Goal: Information Seeking & Learning: Learn about a topic

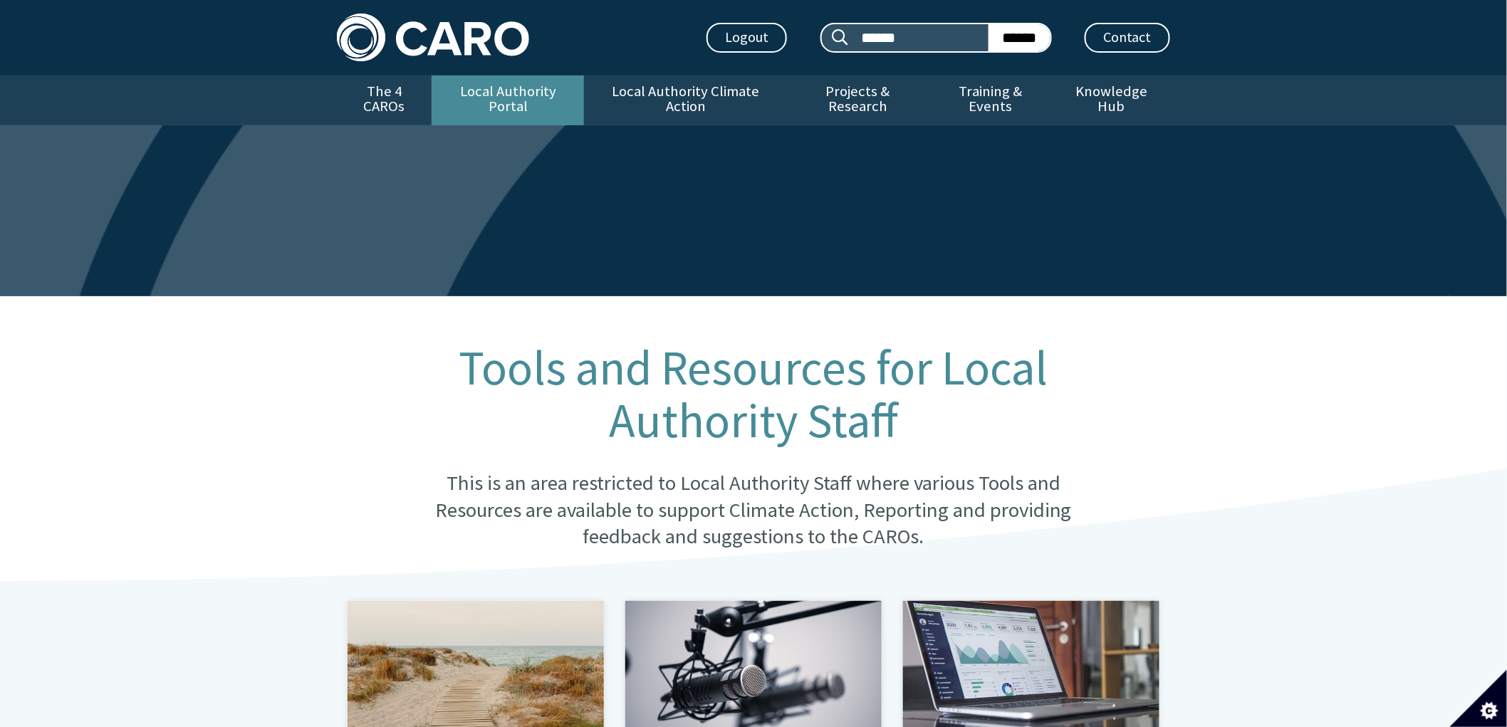
click at [544, 94] on link "Local Authority Portal" at bounding box center [508, 101] width 152 height 50
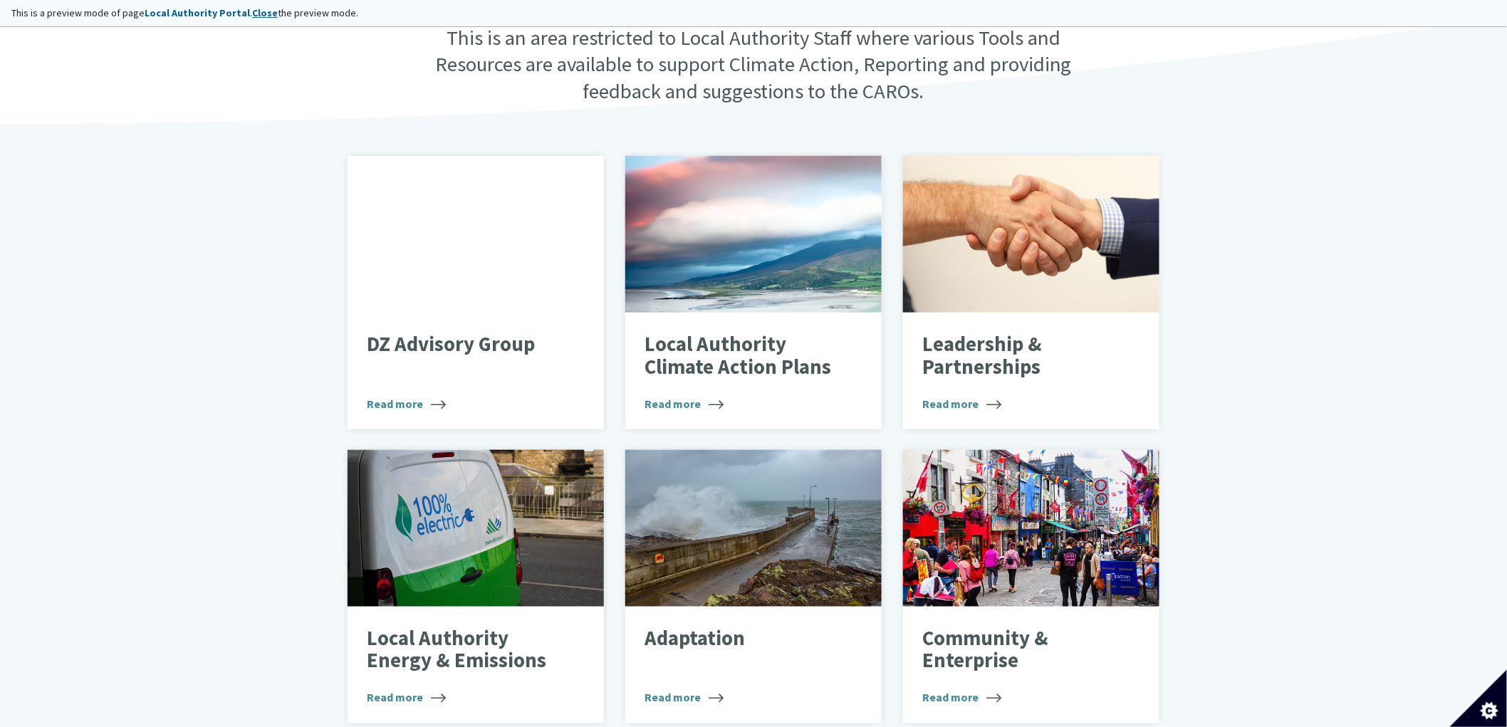
scroll to position [474, 0]
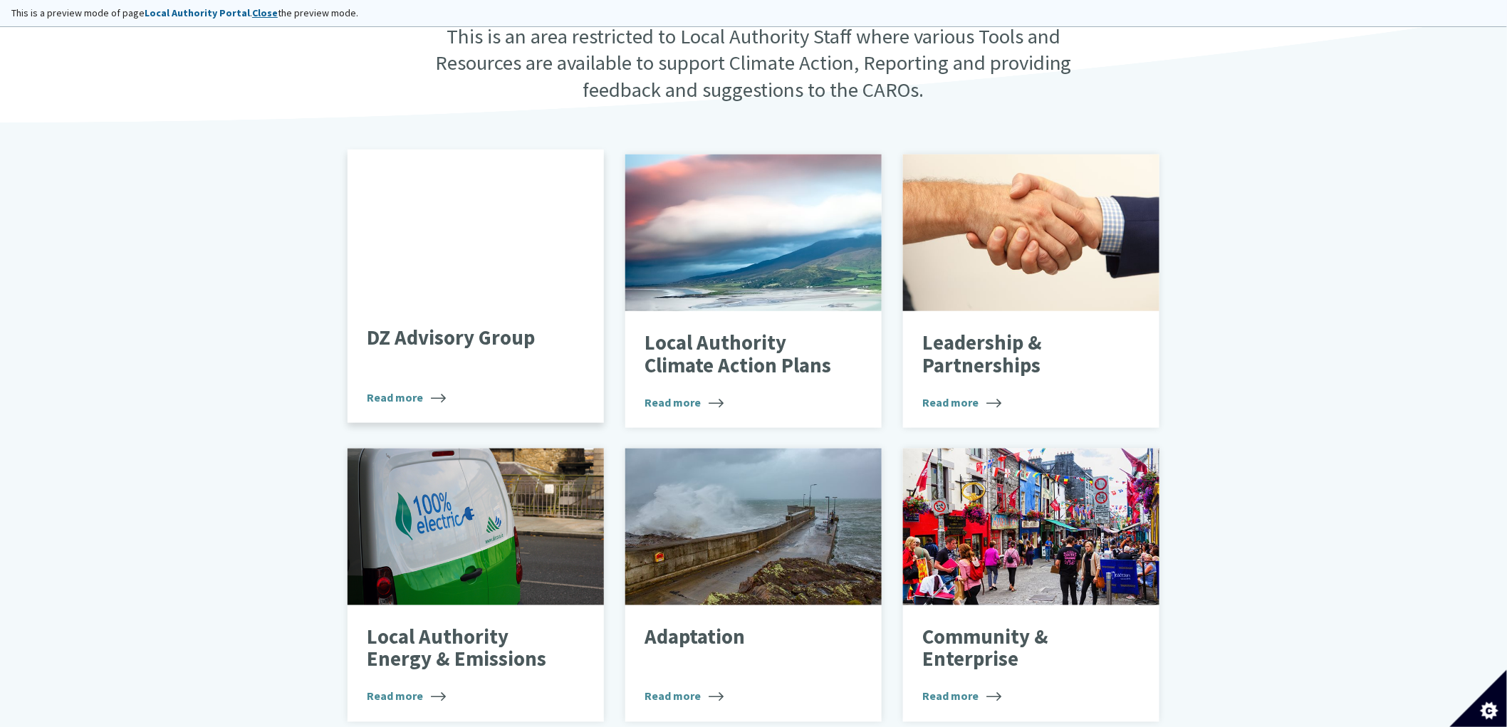
click at [430, 231] on div at bounding box center [476, 228] width 256 height 157
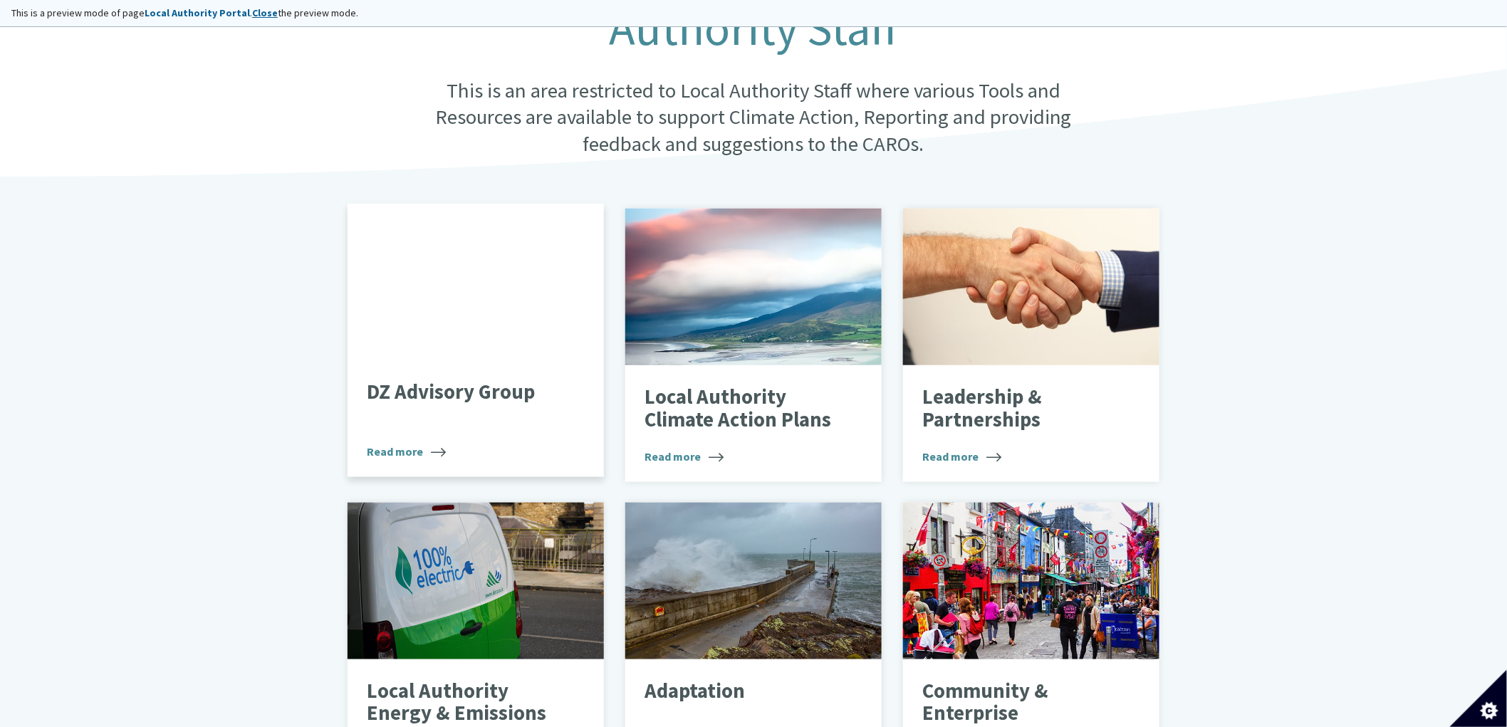
scroll to position [553, 0]
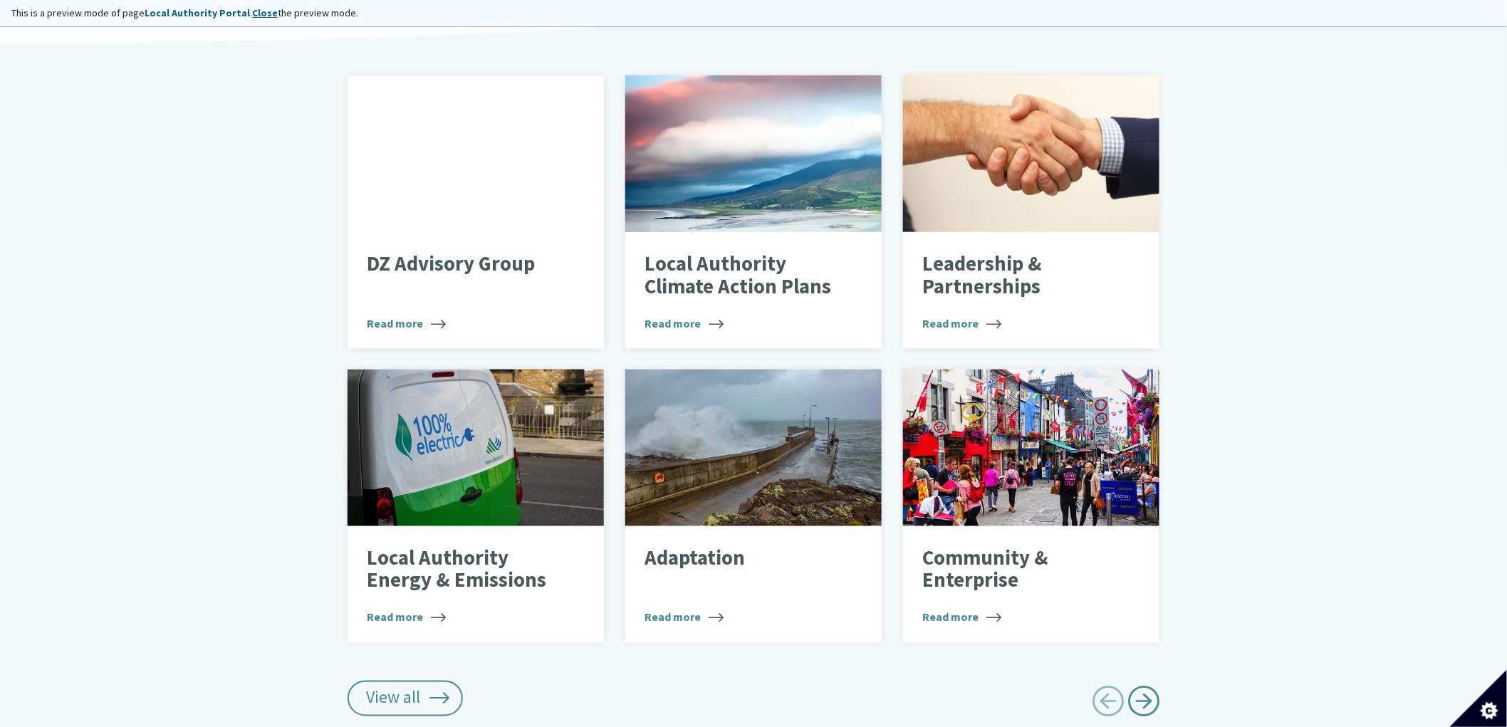
click at [205, 244] on div "Tools and Resources for Local Authority Staff This is an area restricted to Loc…" at bounding box center [753, 284] width 1507 height 1026
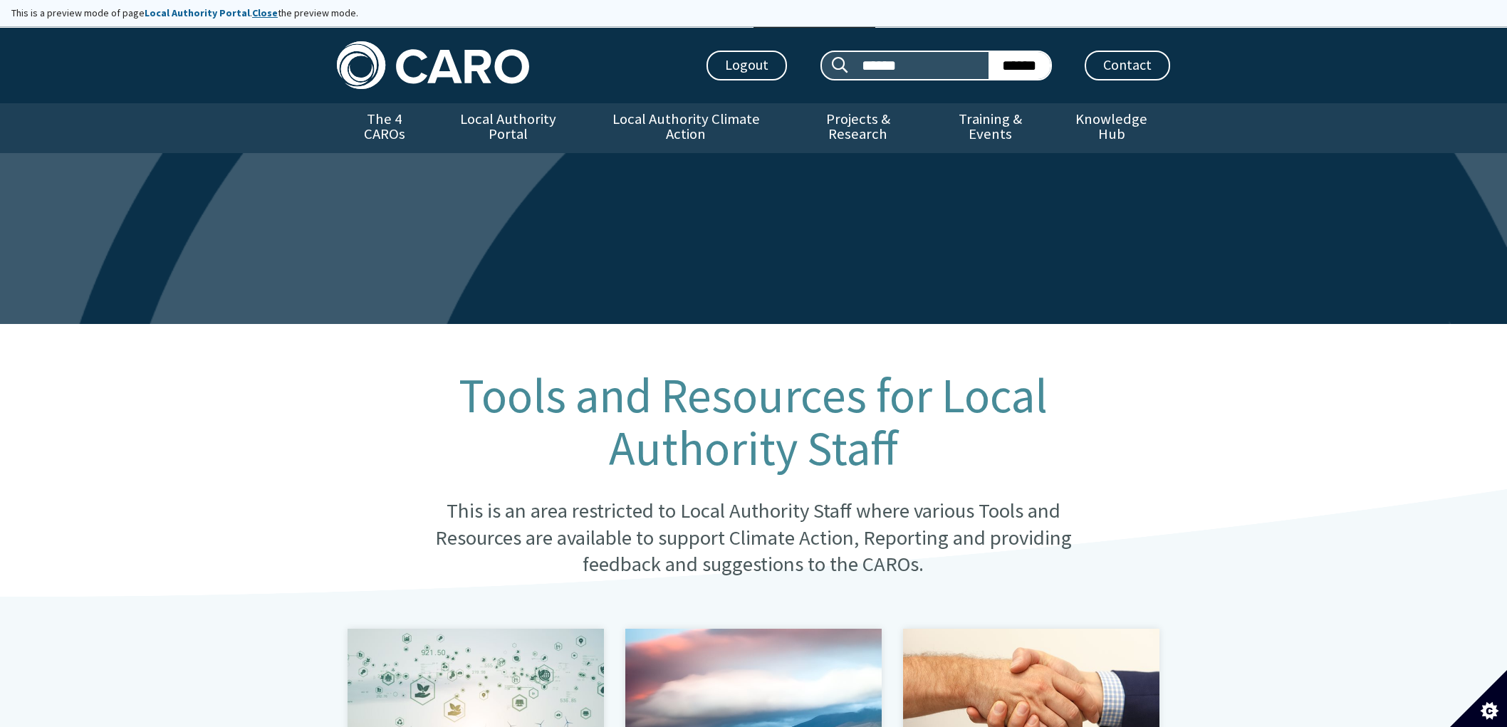
scroll to position [553, 0]
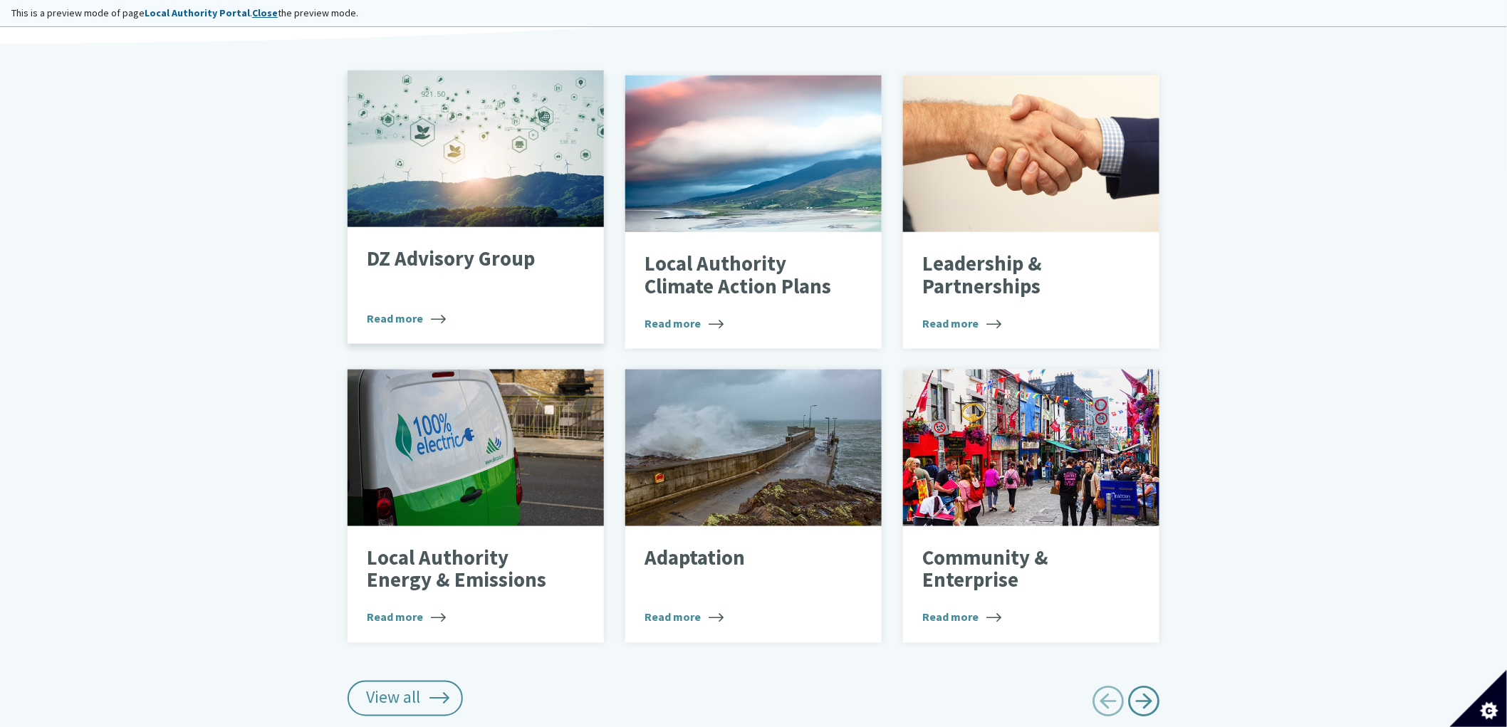
click at [431, 154] on div at bounding box center [476, 149] width 256 height 157
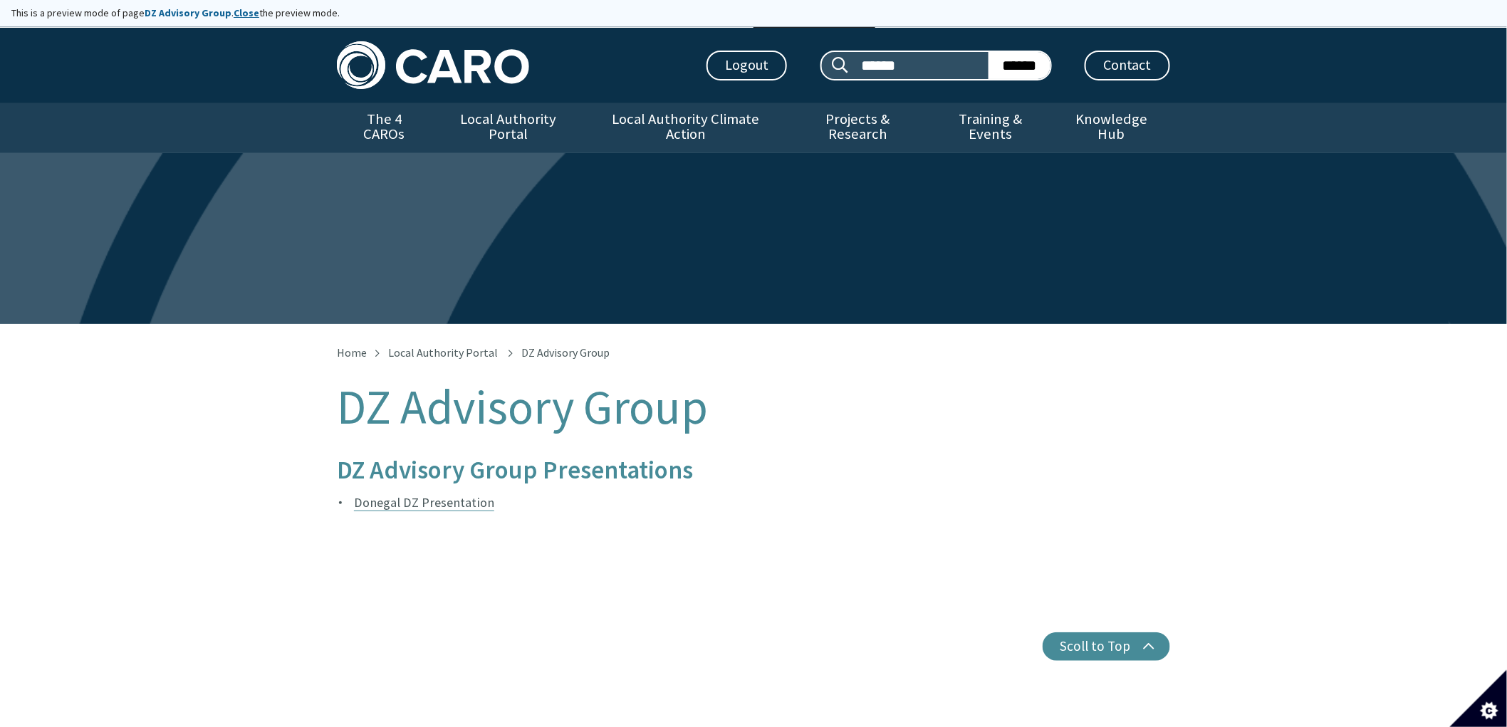
click at [437, 494] on link "Donegal DZ Presentation" at bounding box center [424, 502] width 140 height 17
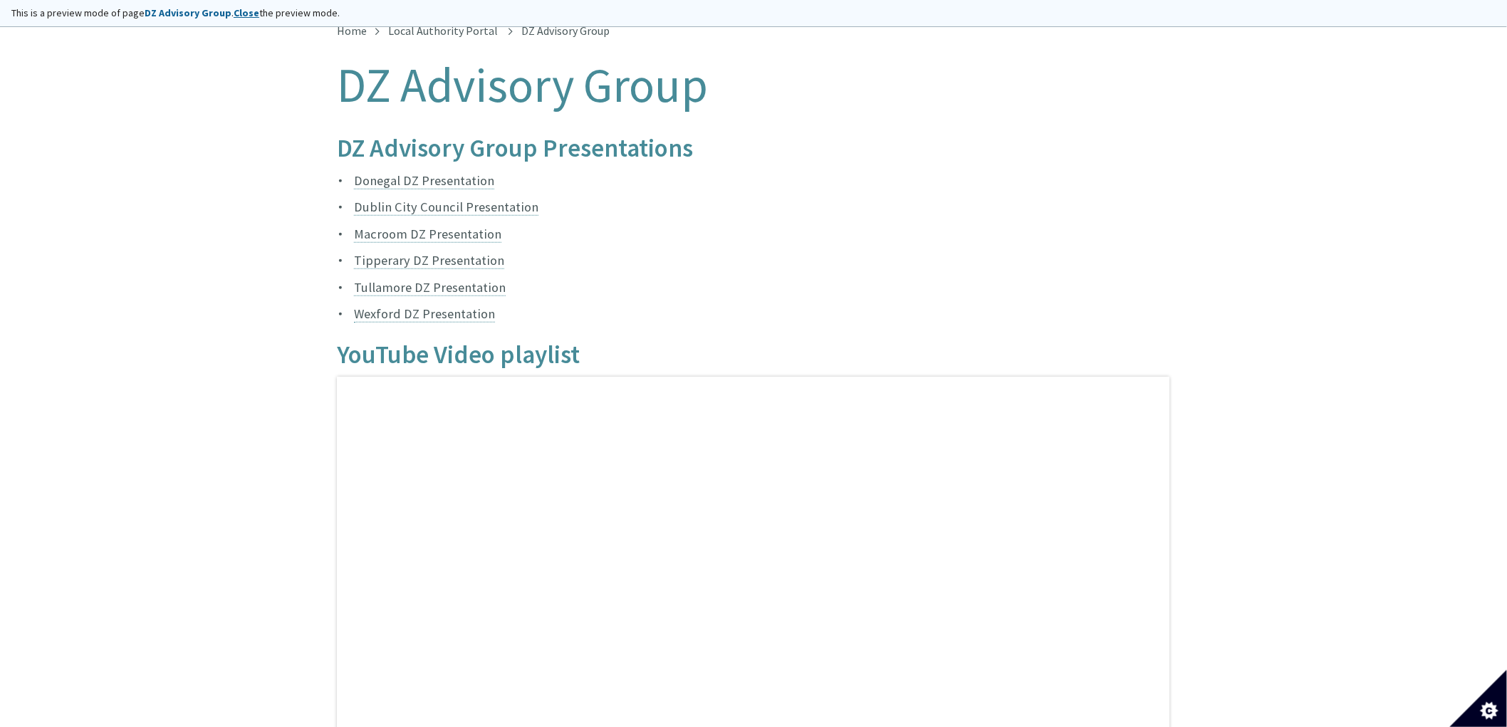
scroll to position [237, 0]
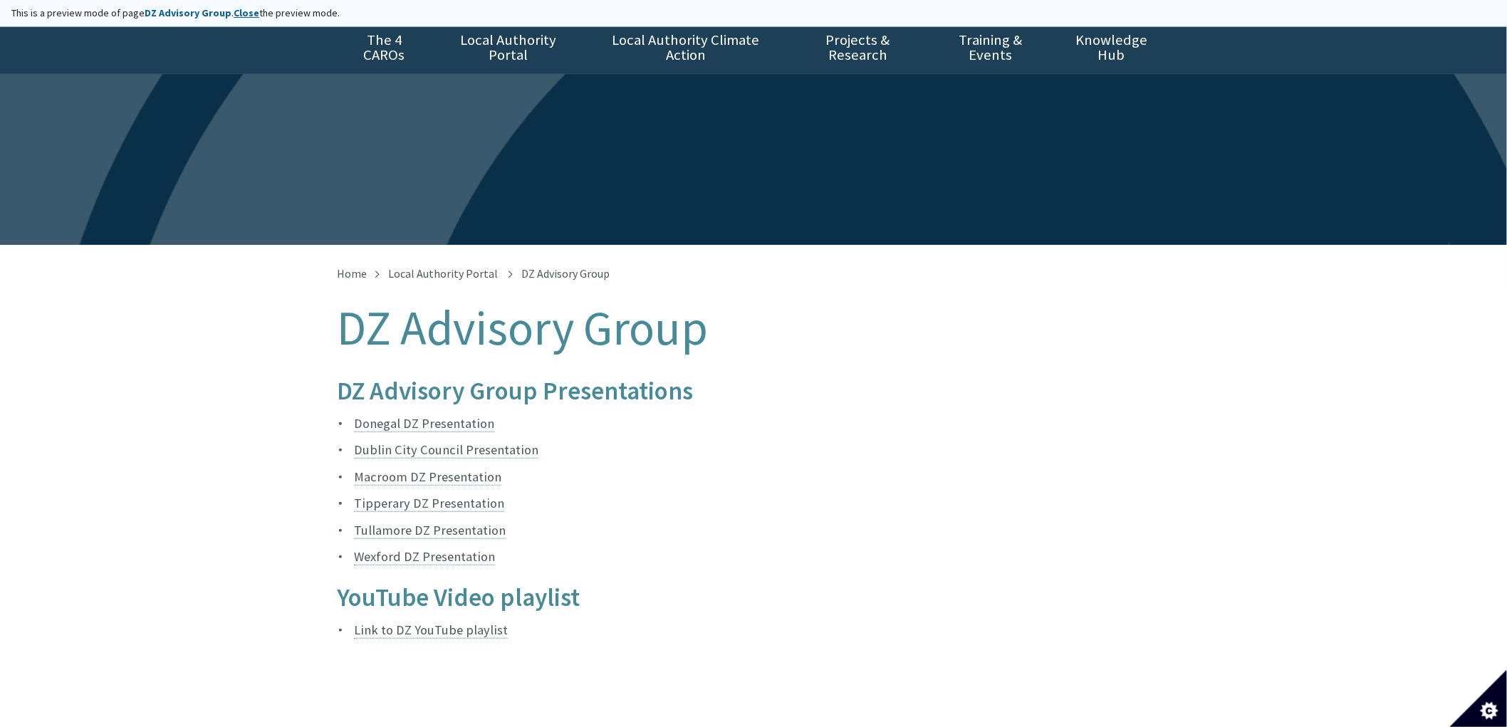
scroll to position [158, 0]
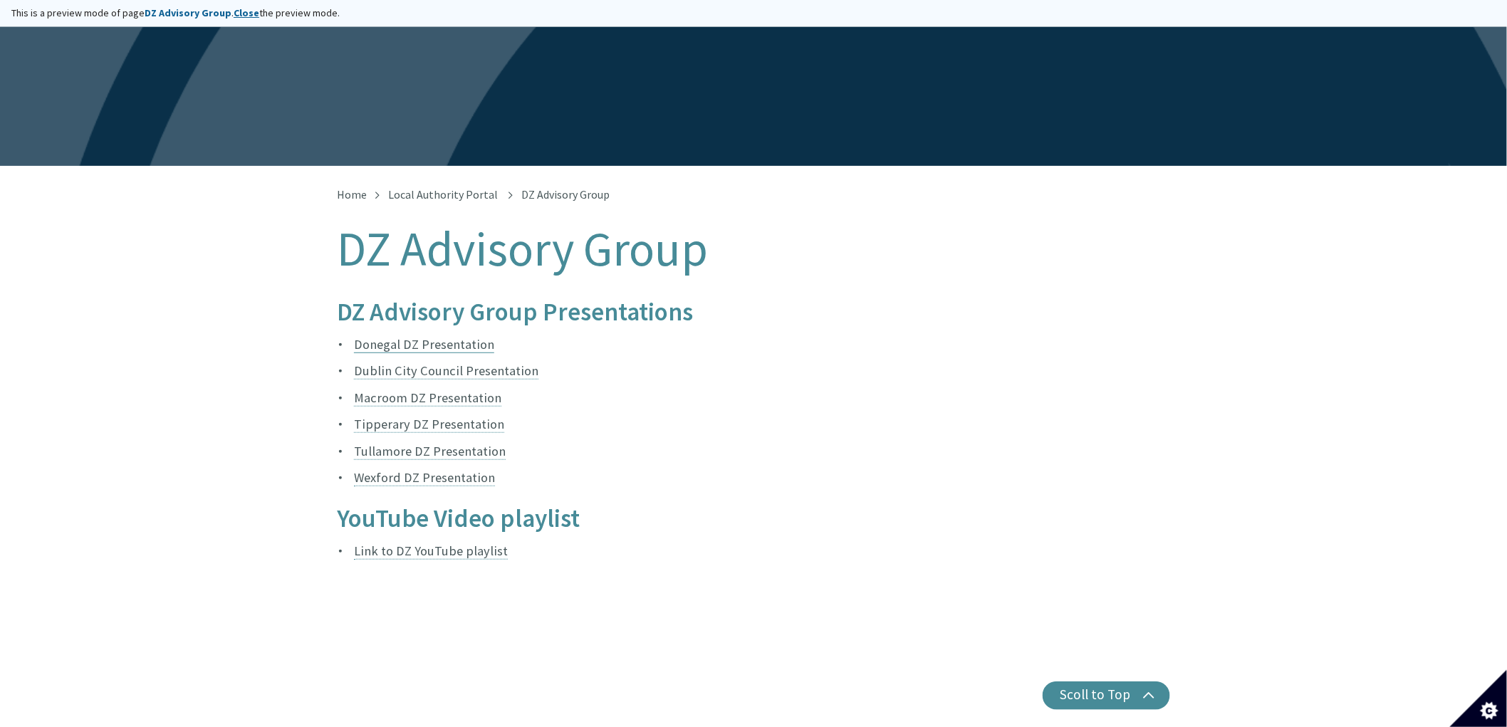
click at [432, 336] on link "Donegal DZ Presentation" at bounding box center [424, 344] width 140 height 17
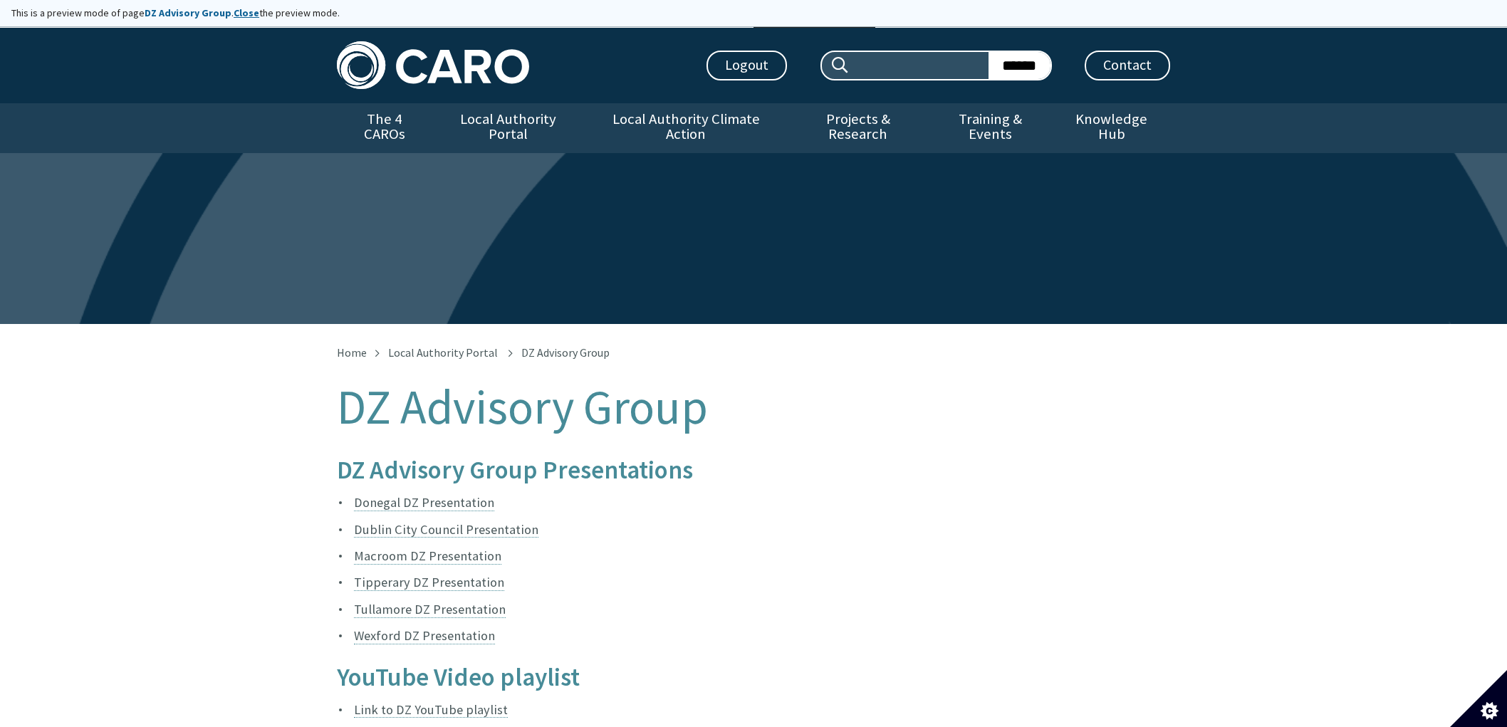
scroll to position [158, 0]
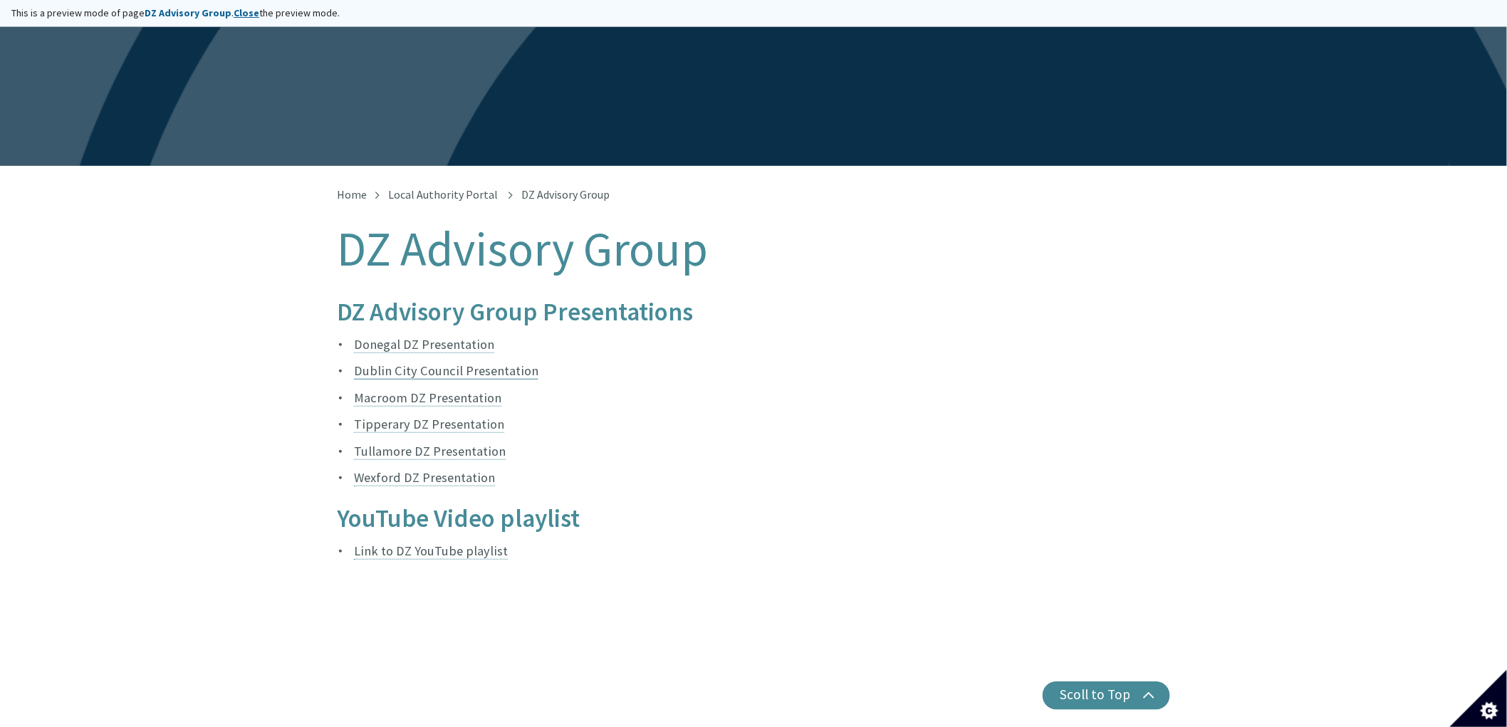
click at [442, 363] on link "Dublin City Council Presentation" at bounding box center [446, 371] width 184 height 17
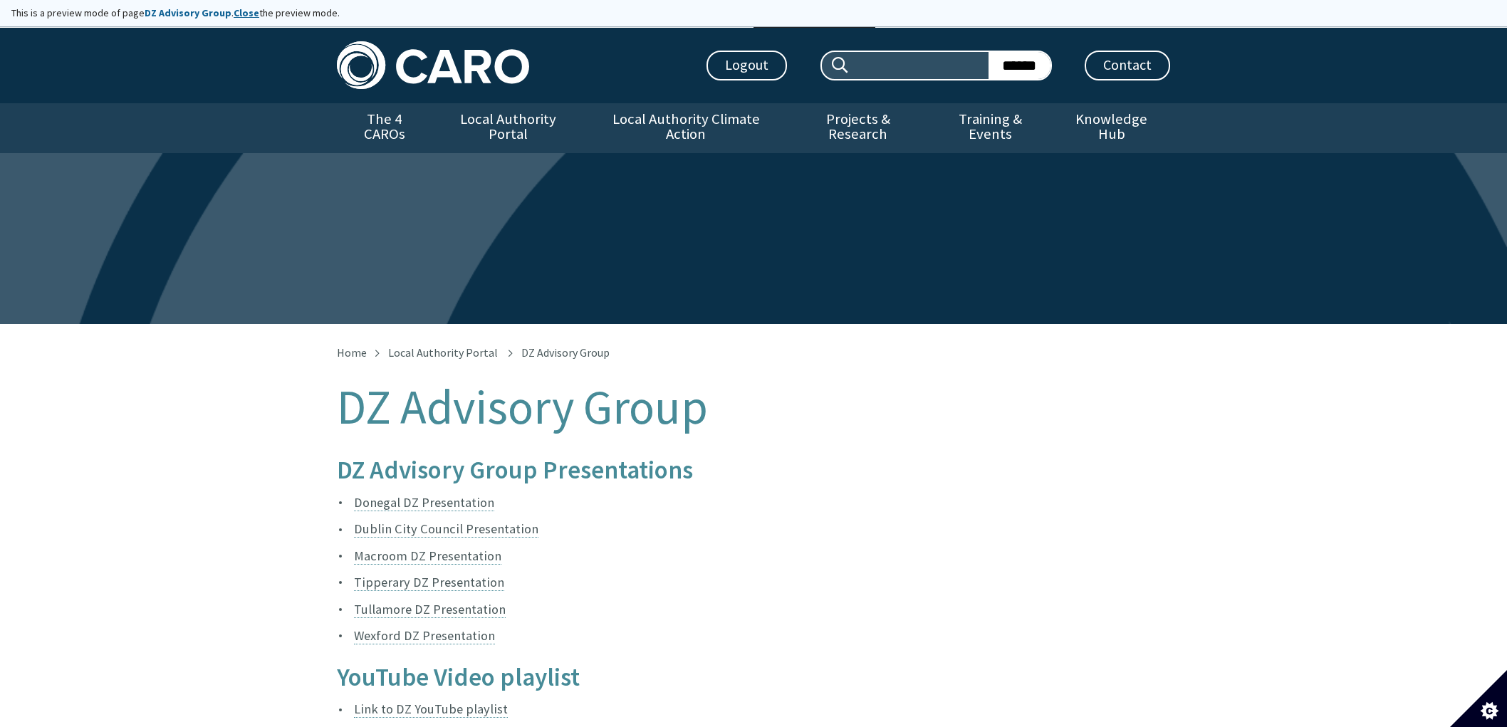
scroll to position [158, 0]
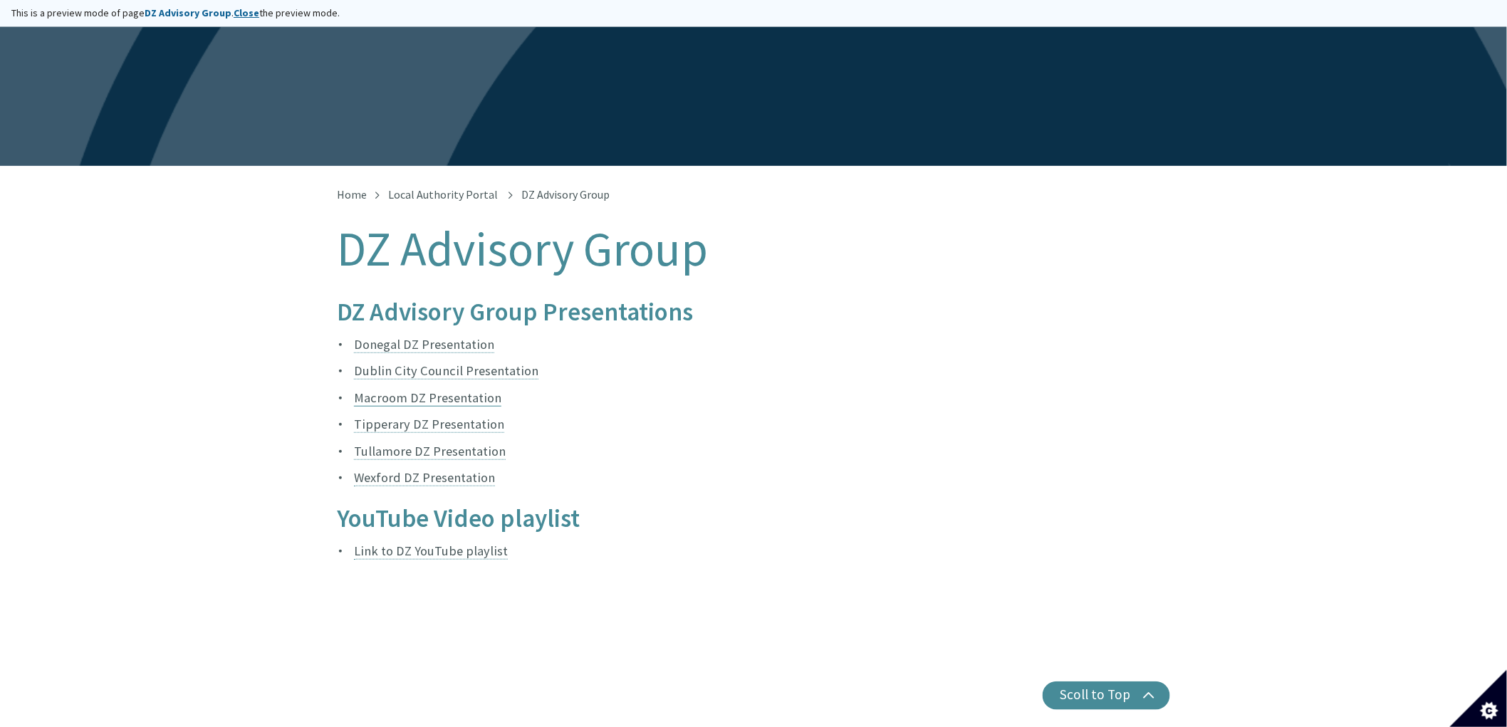
click at [452, 390] on link "Macroom DZ Presentation" at bounding box center [427, 398] width 147 height 17
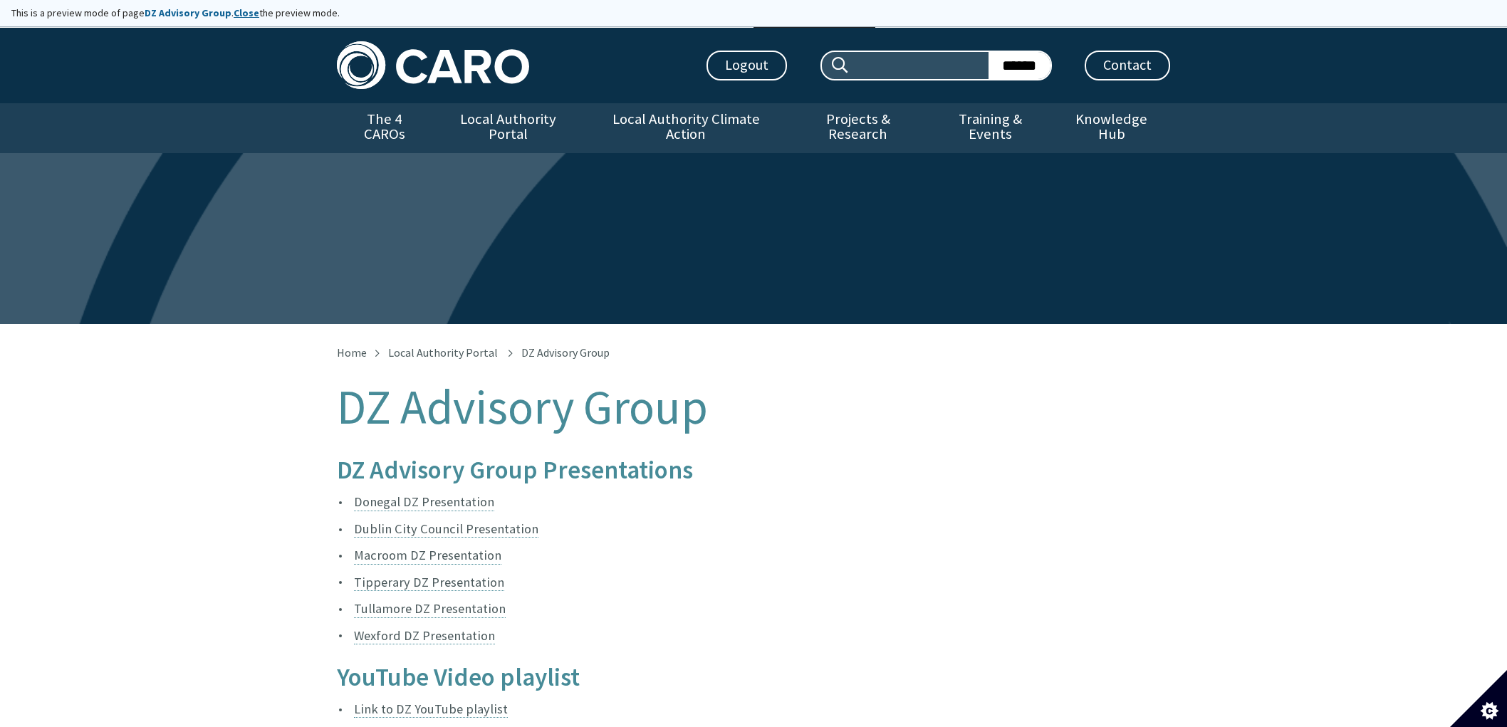
scroll to position [158, 0]
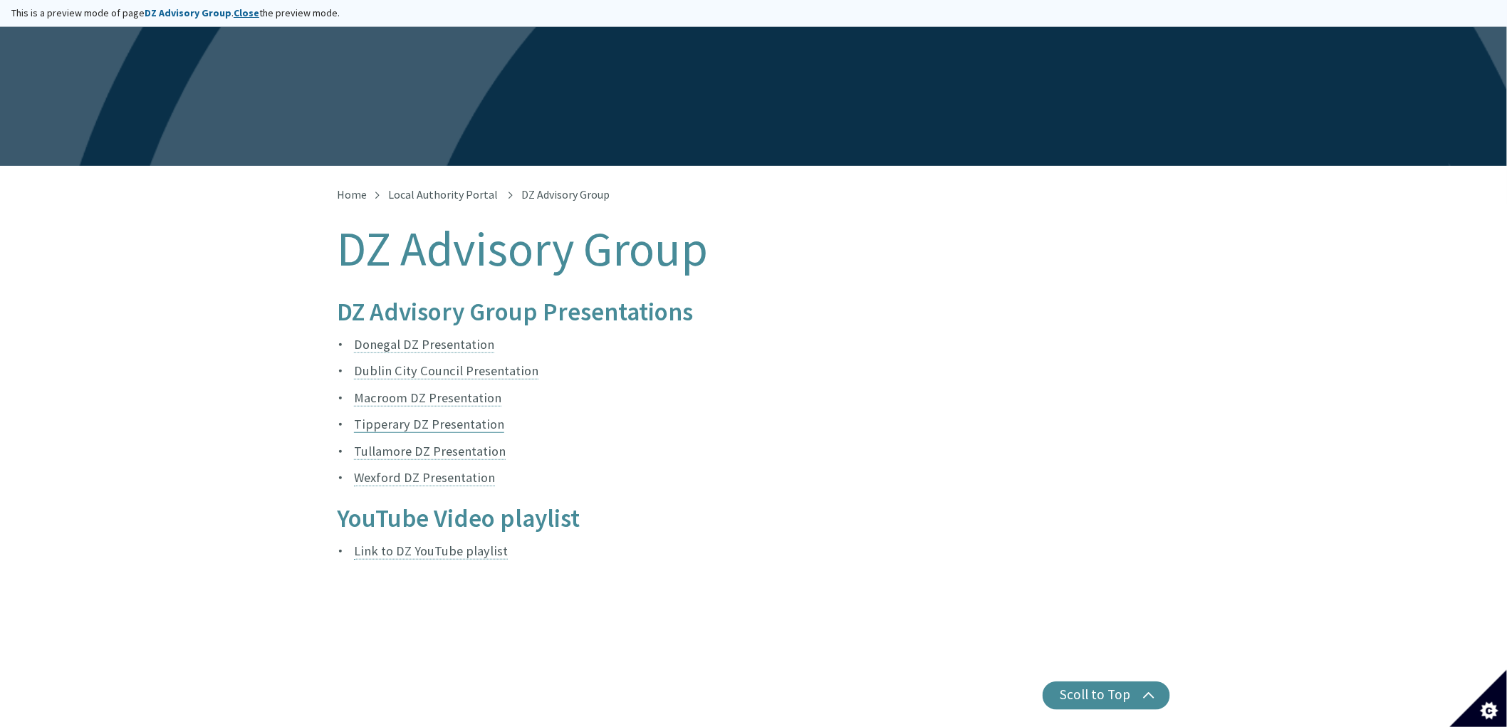
click at [400, 416] on link "Tipperary DZ Presentation" at bounding box center [429, 424] width 150 height 17
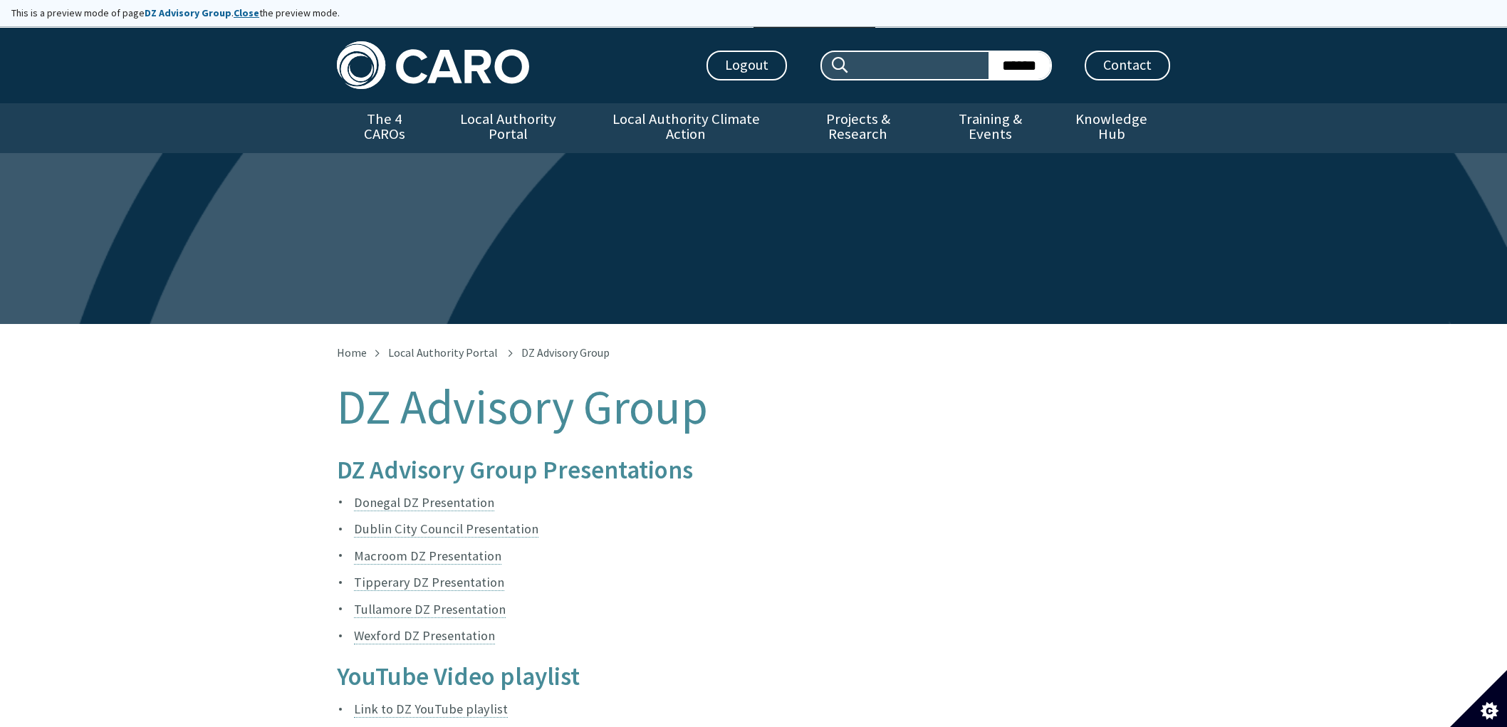
scroll to position [158, 0]
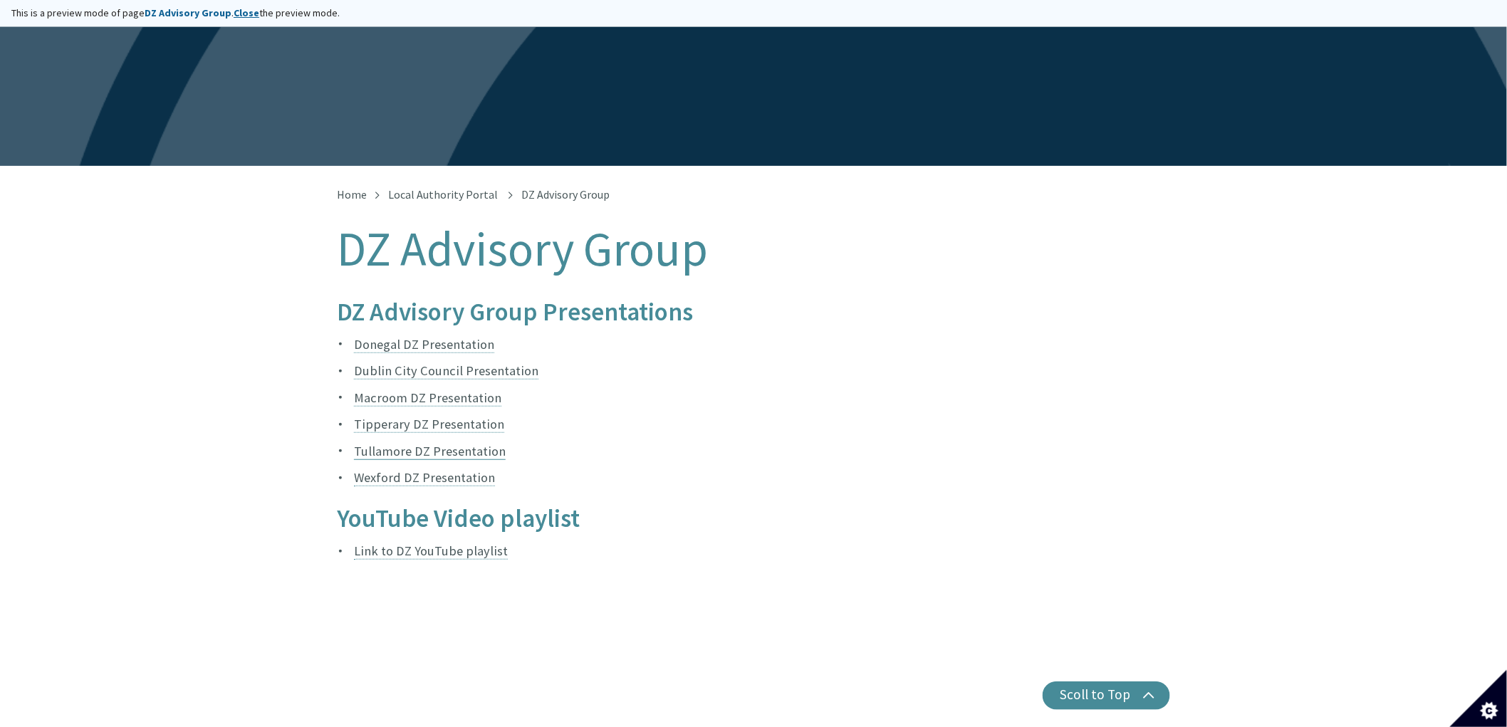
click at [392, 443] on link "Tullamore DZ Presentation" at bounding box center [430, 451] width 152 height 17
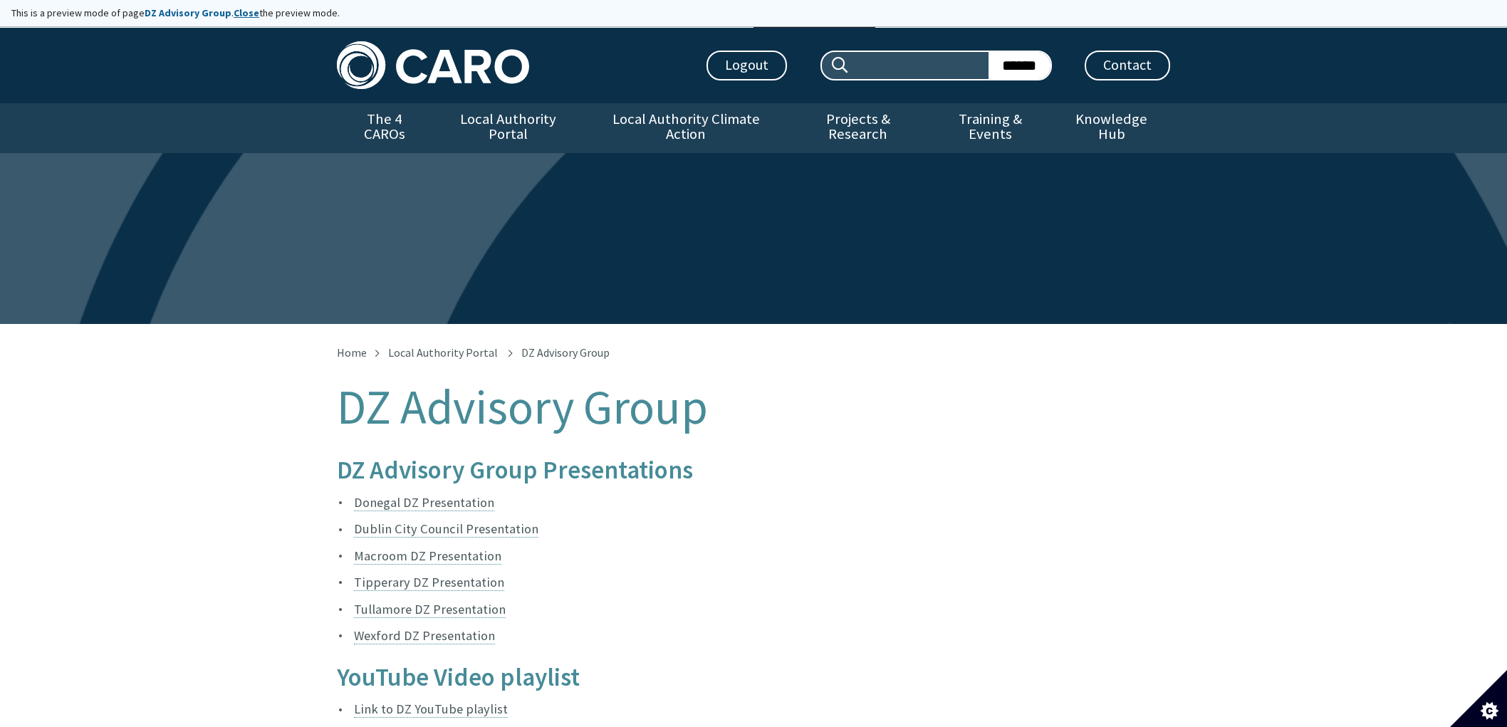
scroll to position [158, 0]
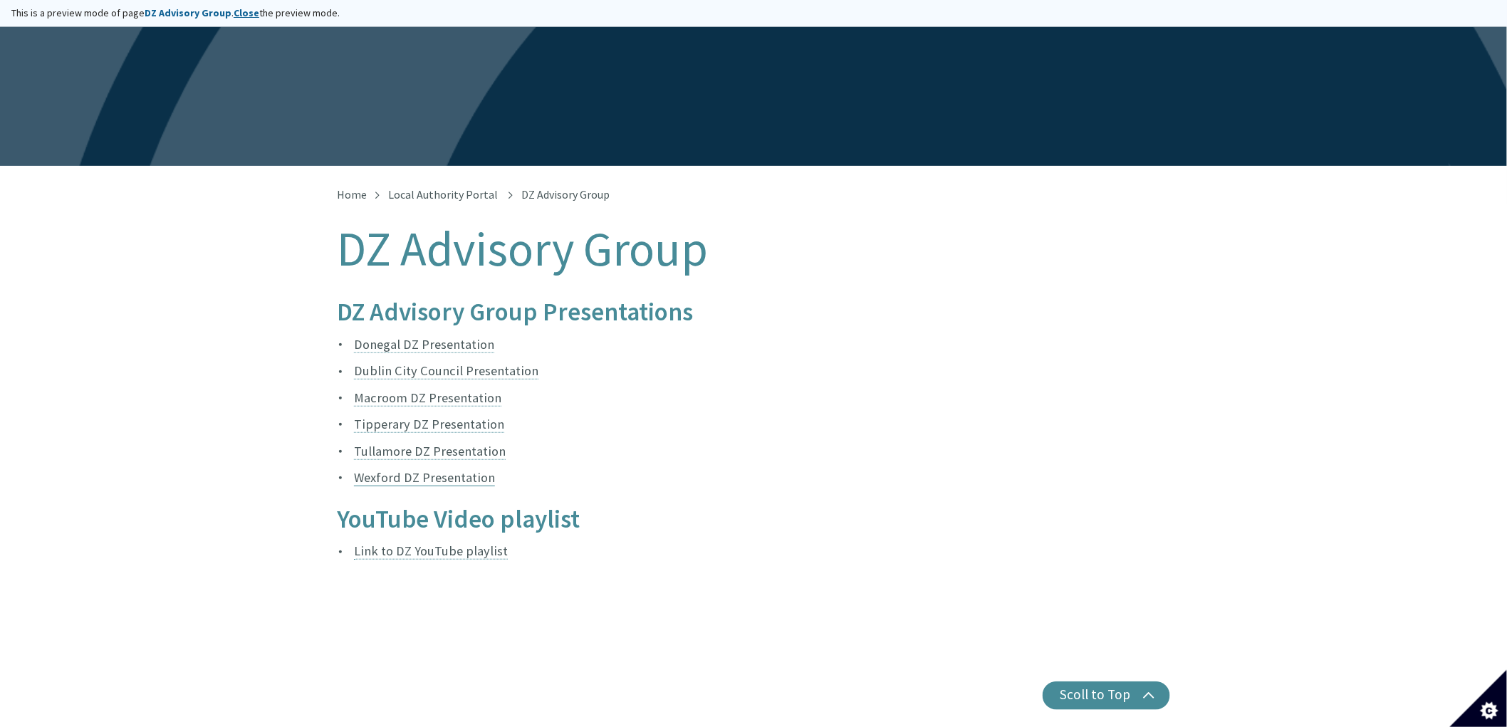
click at [373, 469] on link "Wexford DZ Presentation" at bounding box center [424, 477] width 141 height 17
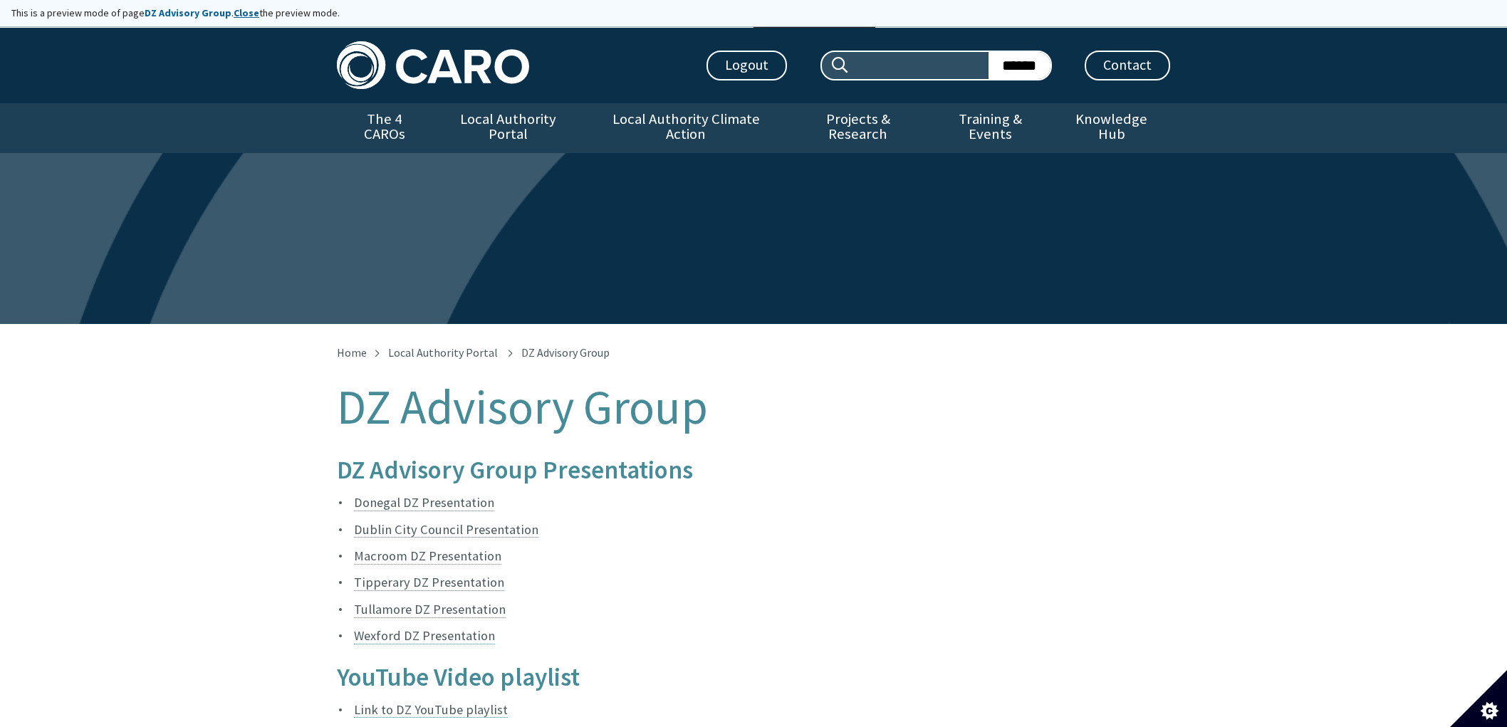
scroll to position [158, 0]
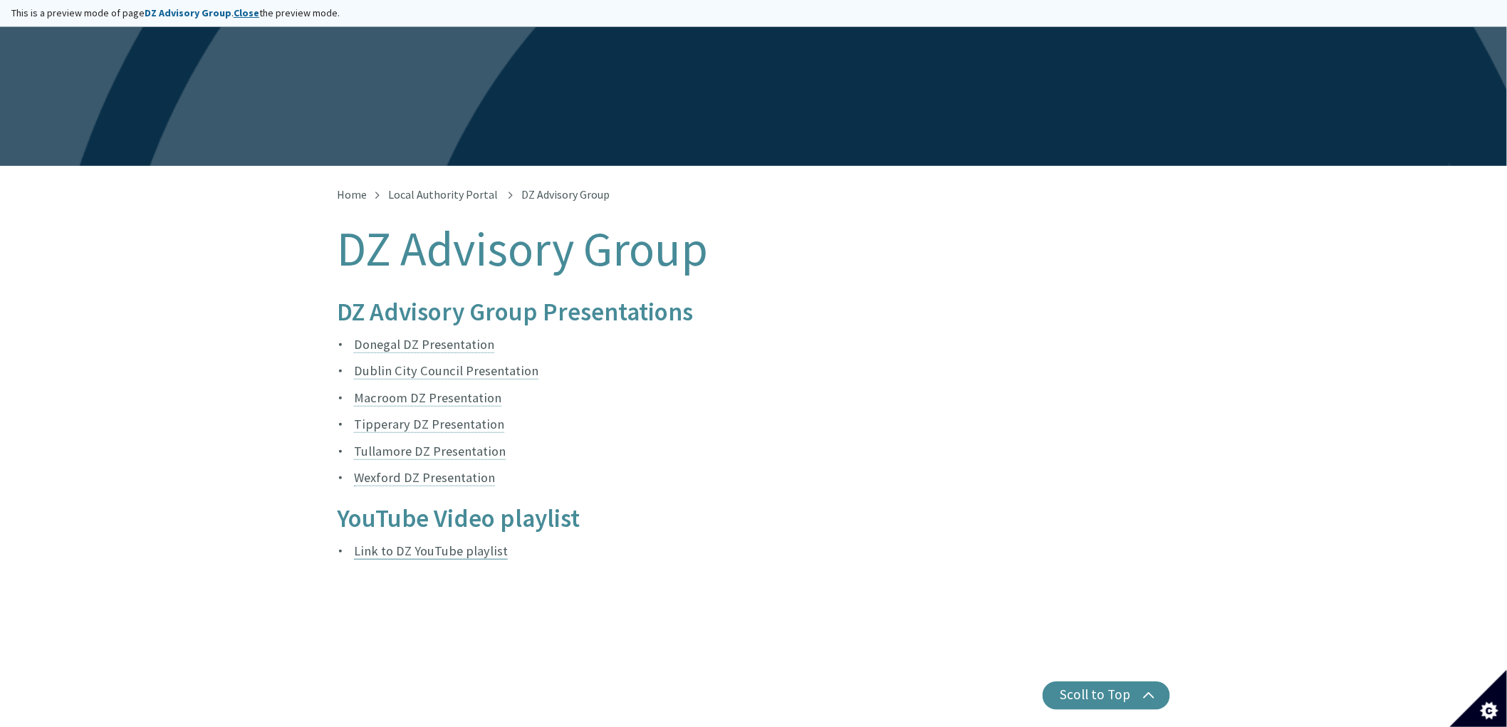
click at [400, 543] on link "Link to DZ YouTube playlist" at bounding box center [431, 551] width 154 height 17
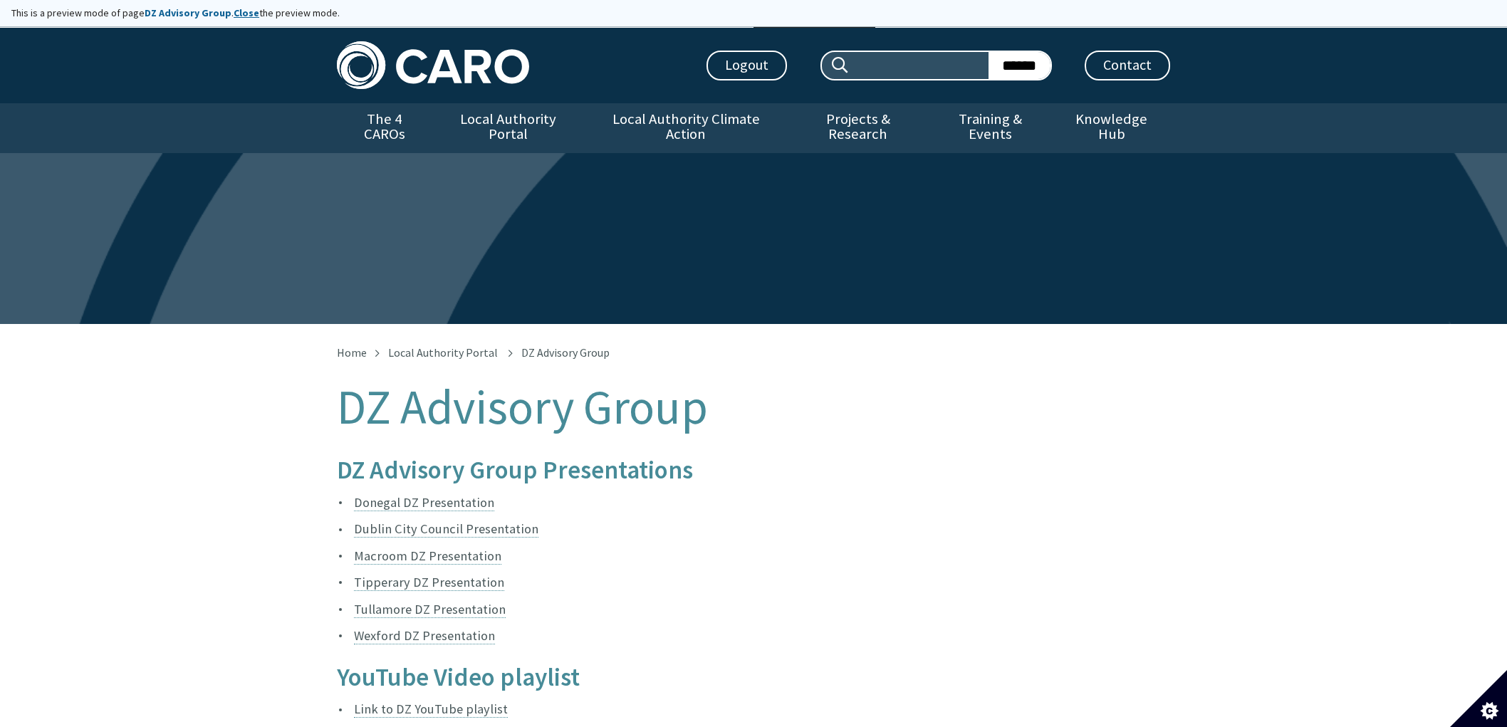
scroll to position [158, 0]
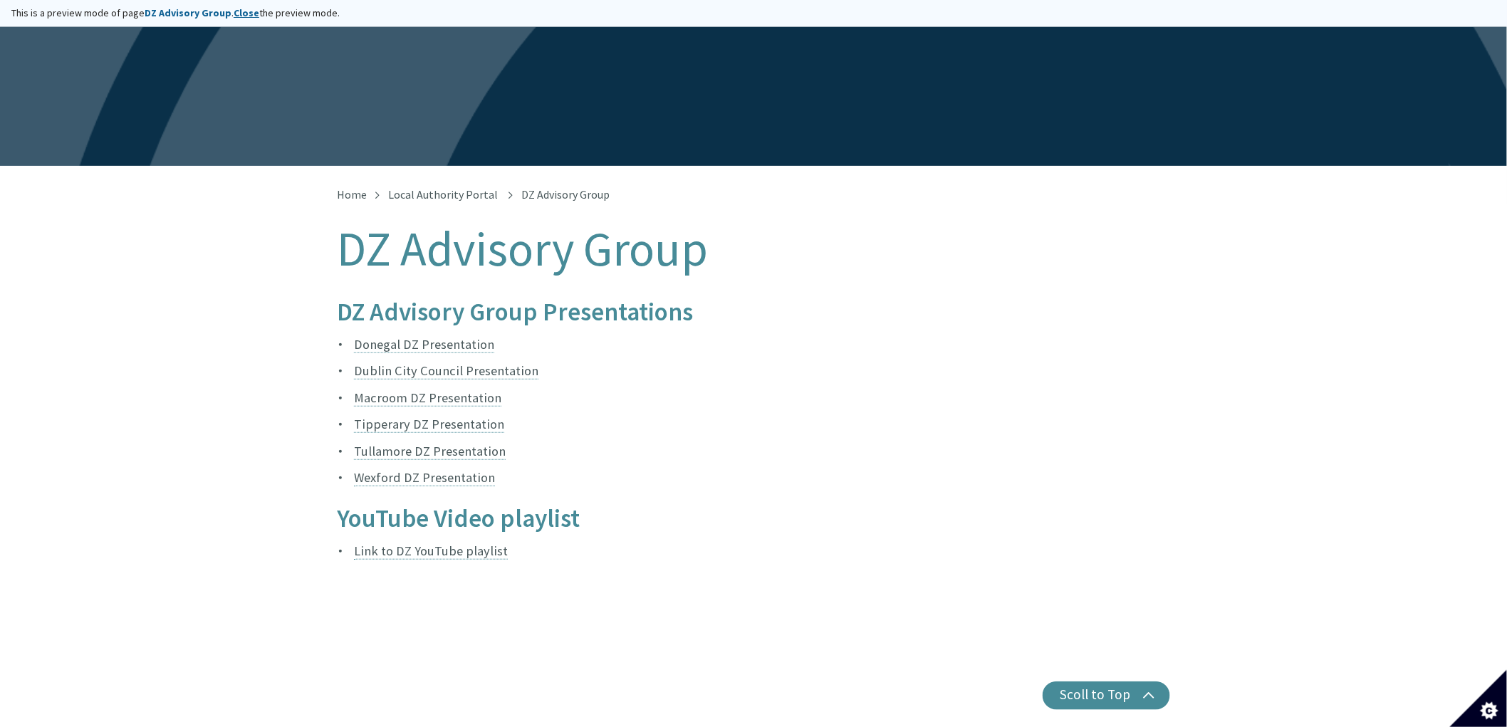
click at [778, 424] on ul "Donegal DZ Presentation Dublin City Council Presentation Macroom DZ Presentatio…" at bounding box center [753, 411] width 833 height 155
click at [750, 446] on li "Tullamore DZ Presentation" at bounding box center [753, 451] width 833 height 21
click at [251, 326] on div "Home Local Authority Portal DZ Advisory Group DZ Advisory Group DZ Advisory Gro…" at bounding box center [753, 461] width 1507 height 590
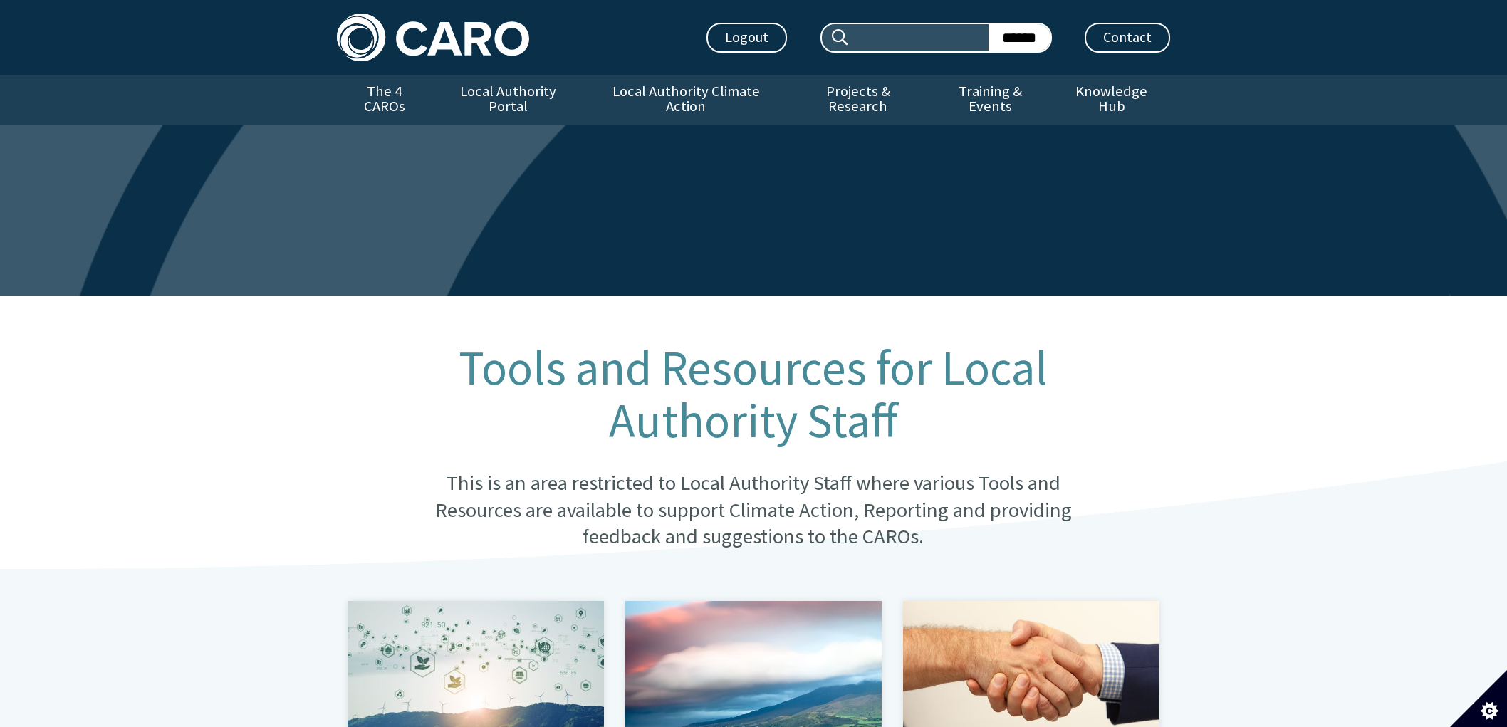
scroll to position [553, 0]
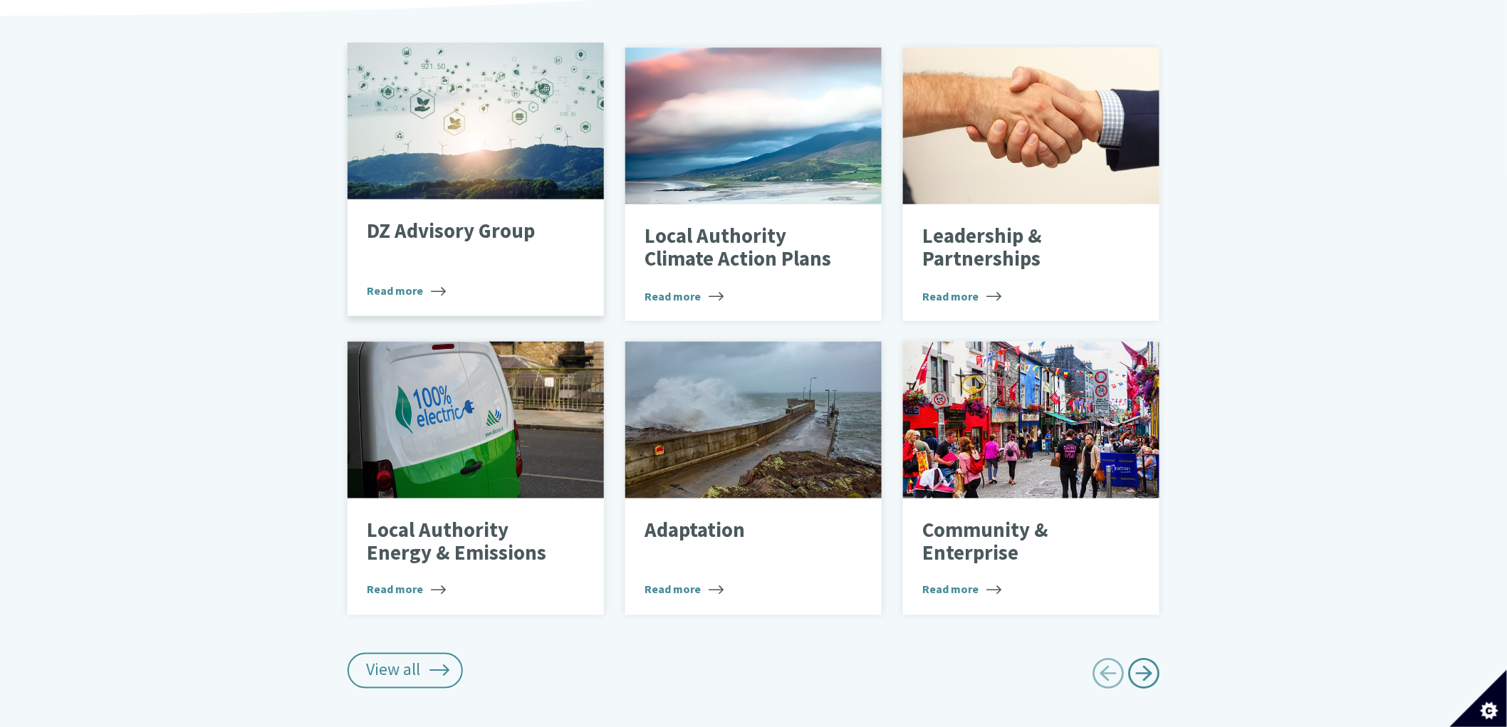
click at [470, 119] on div at bounding box center [476, 121] width 256 height 157
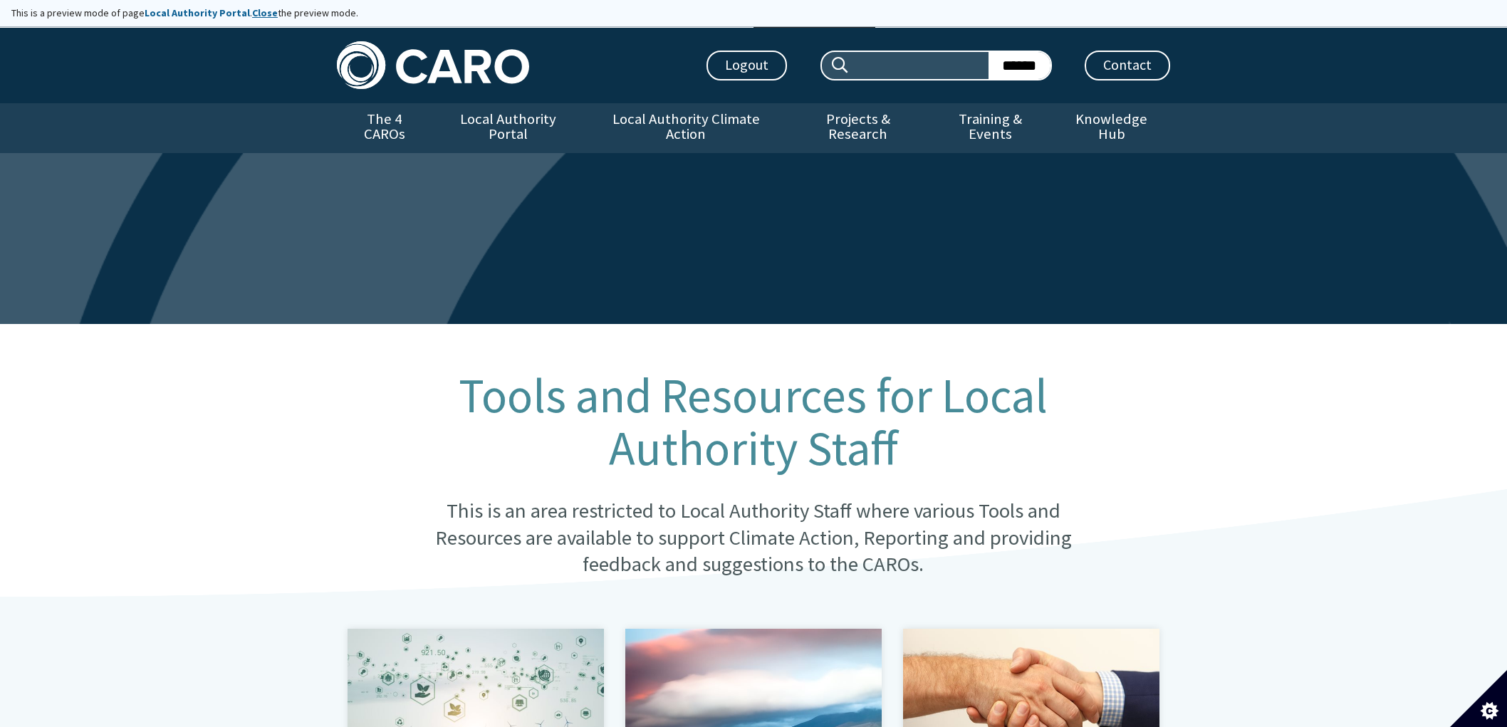
scroll to position [553, 0]
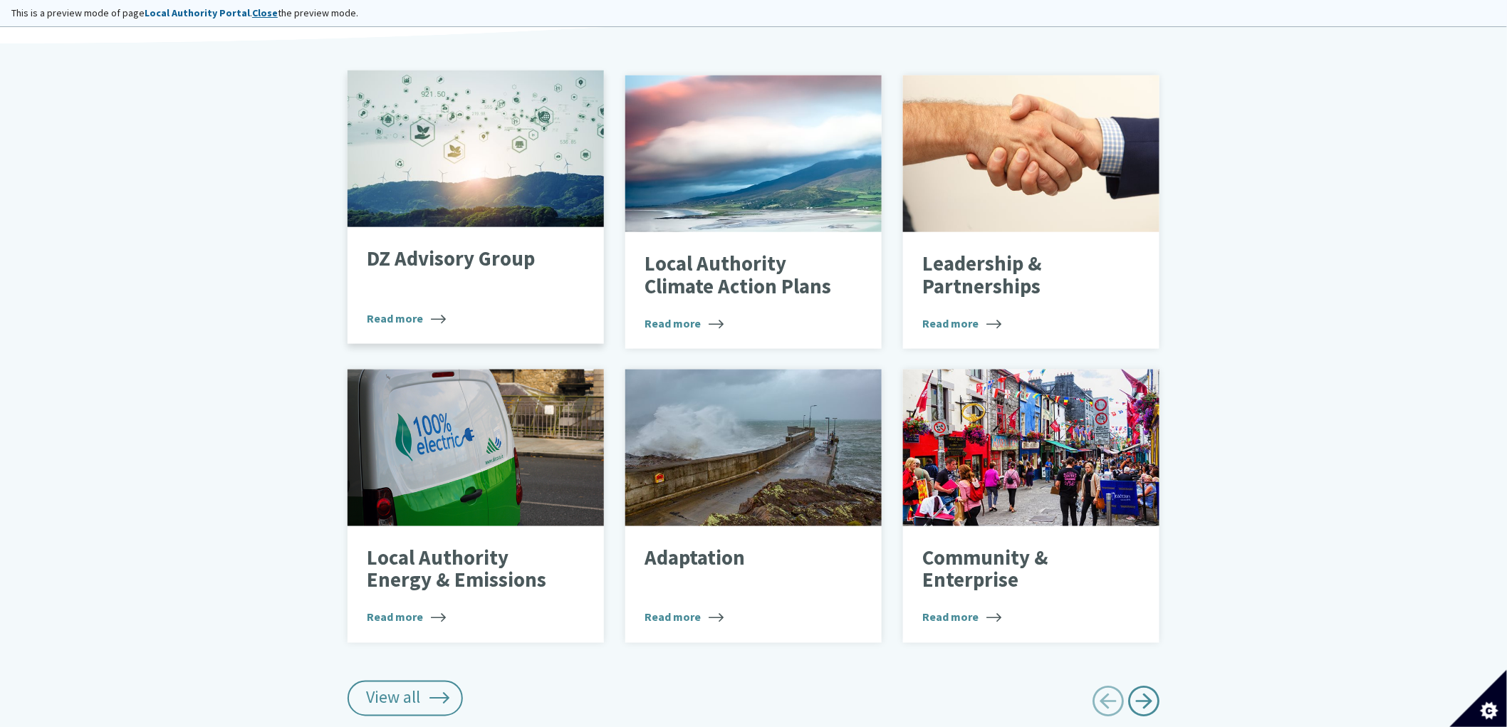
click at [386, 166] on div at bounding box center [476, 149] width 256 height 157
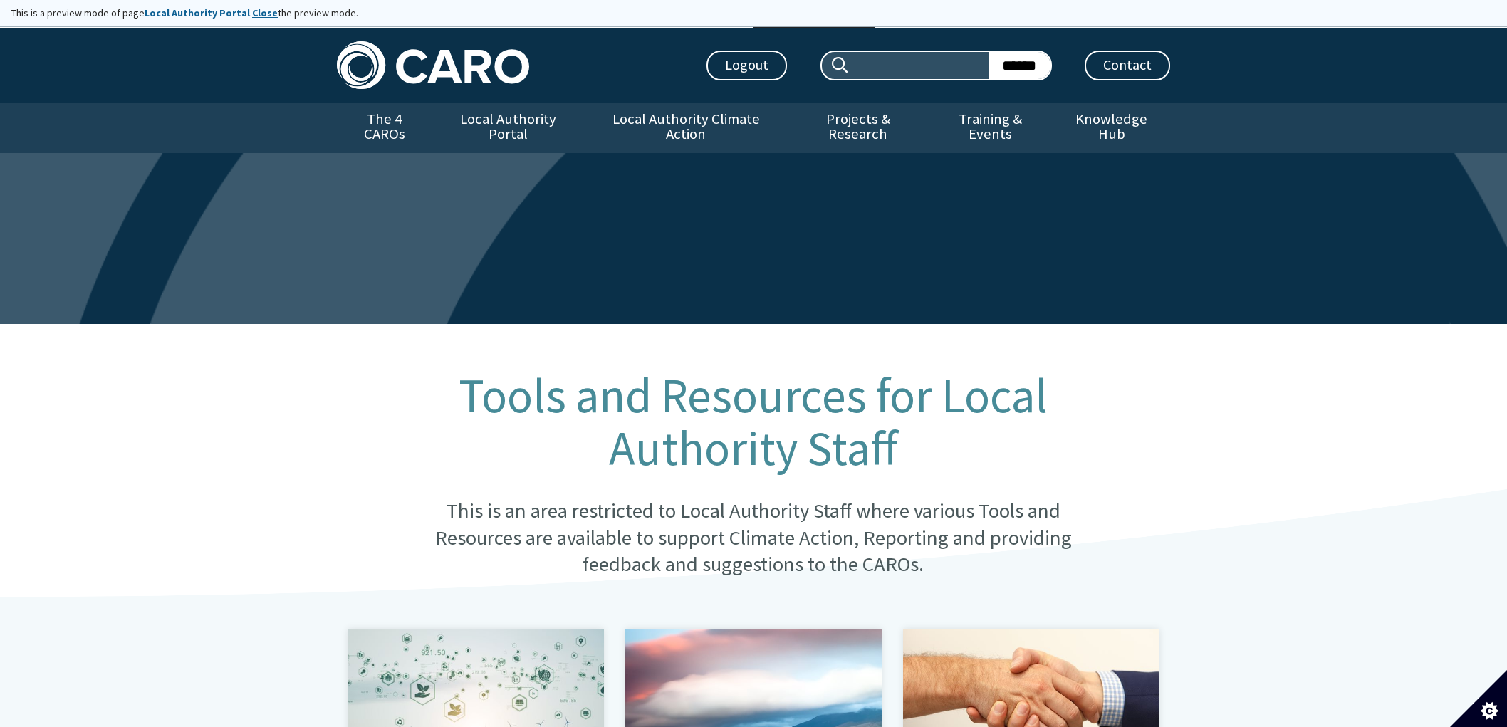
scroll to position [553, 0]
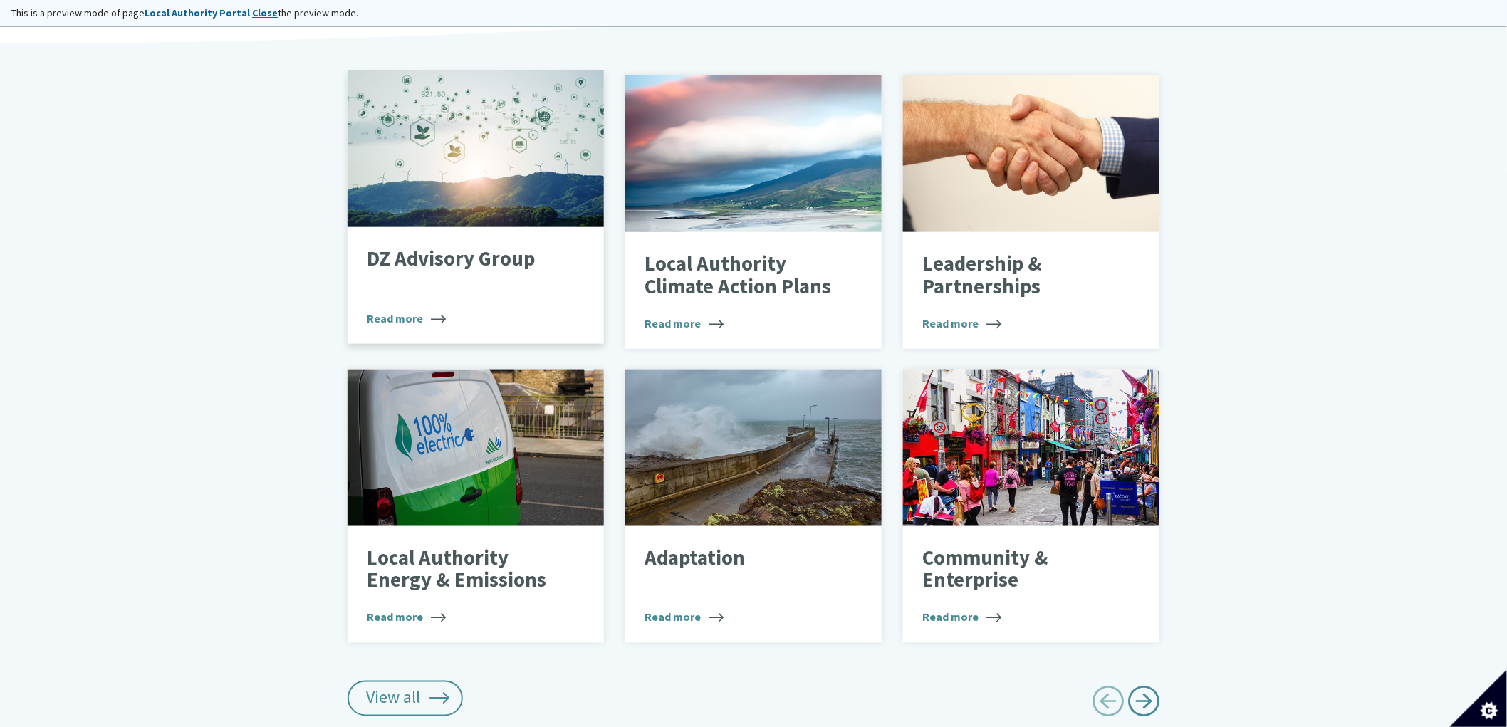
click at [464, 180] on div at bounding box center [476, 149] width 256 height 157
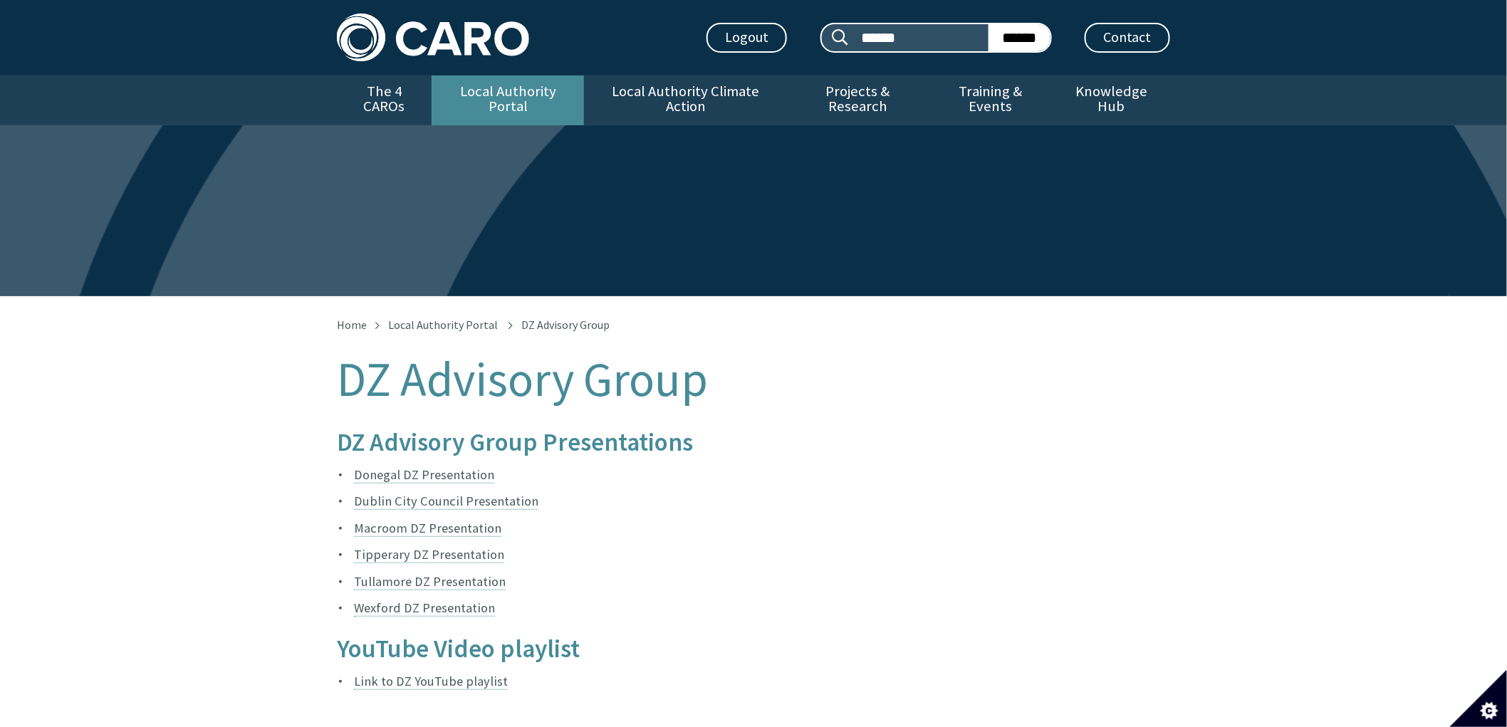
click at [475, 84] on link "Local Authority Portal" at bounding box center [508, 101] width 152 height 50
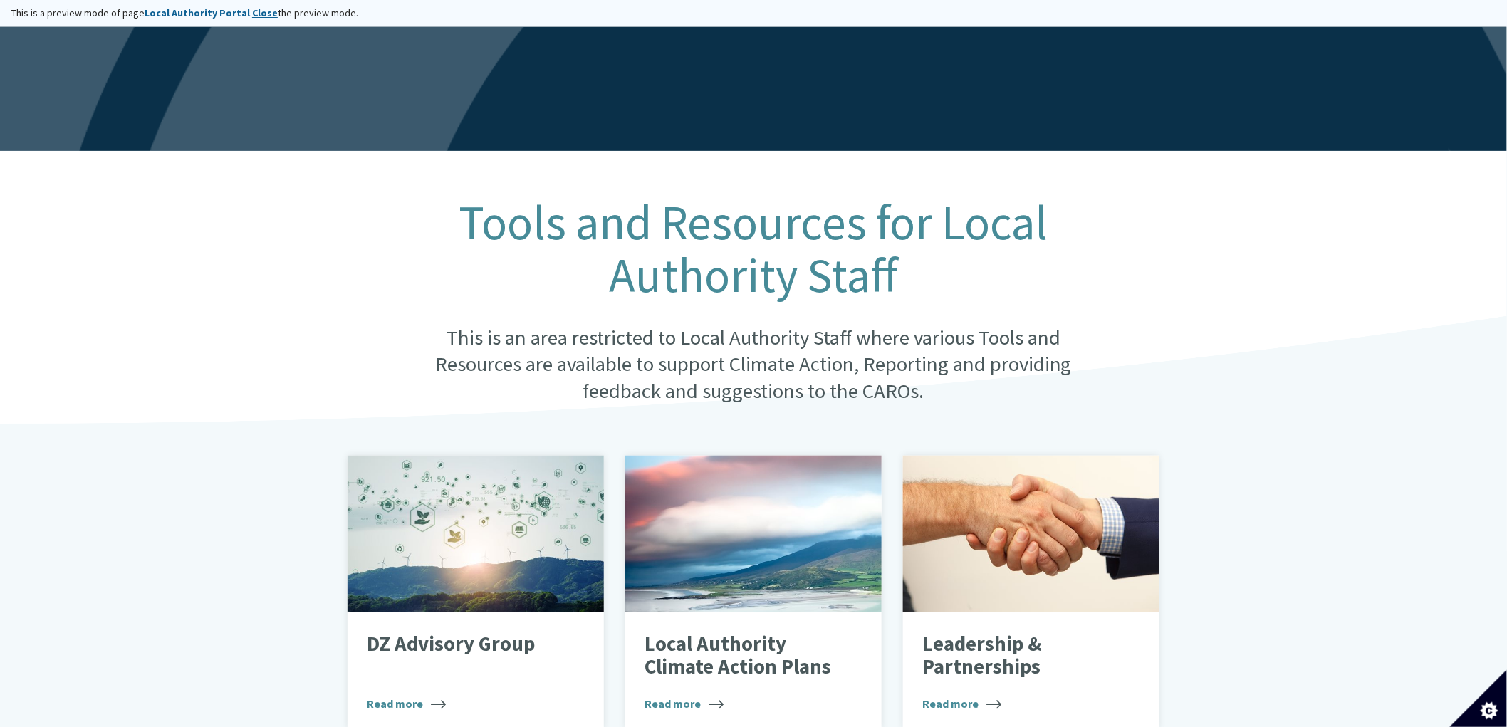
scroll to position [395, 0]
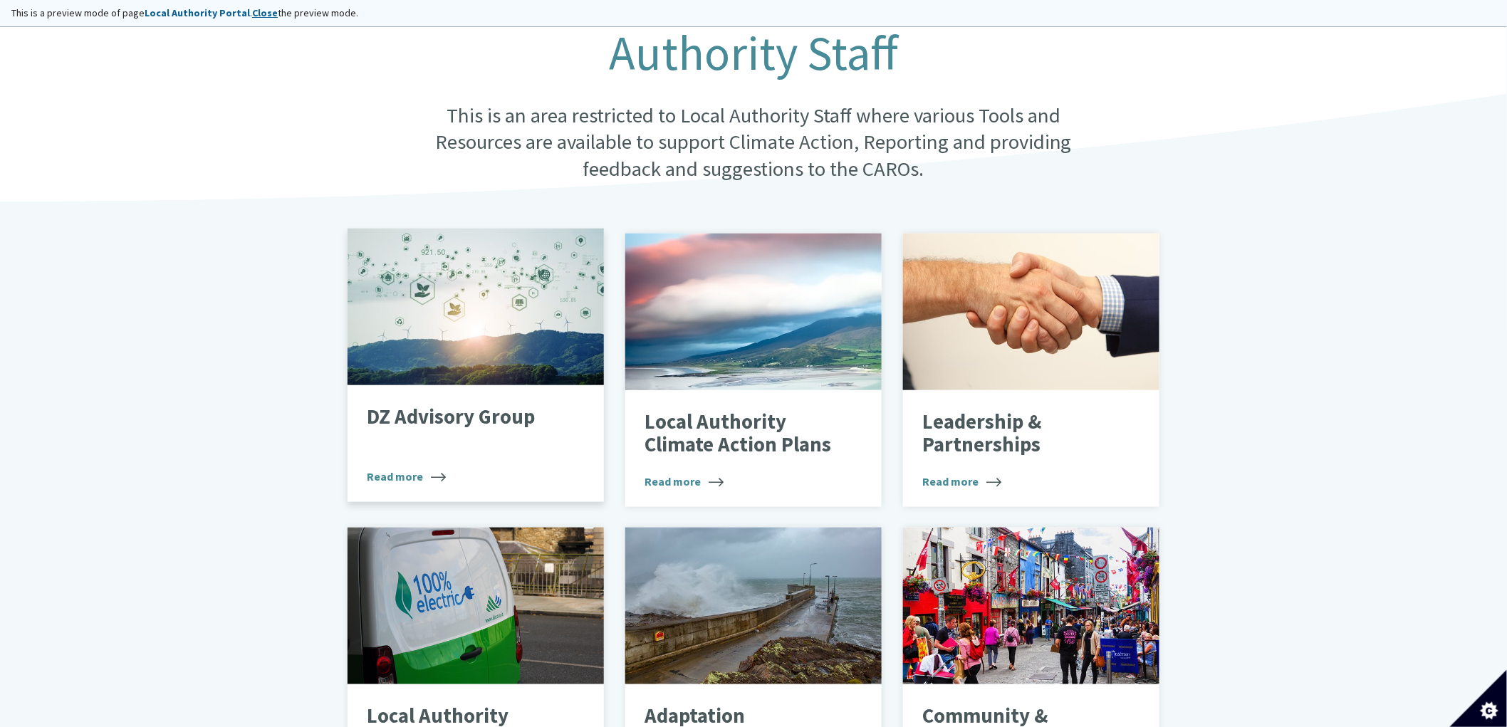
click at [451, 345] on div at bounding box center [476, 307] width 256 height 157
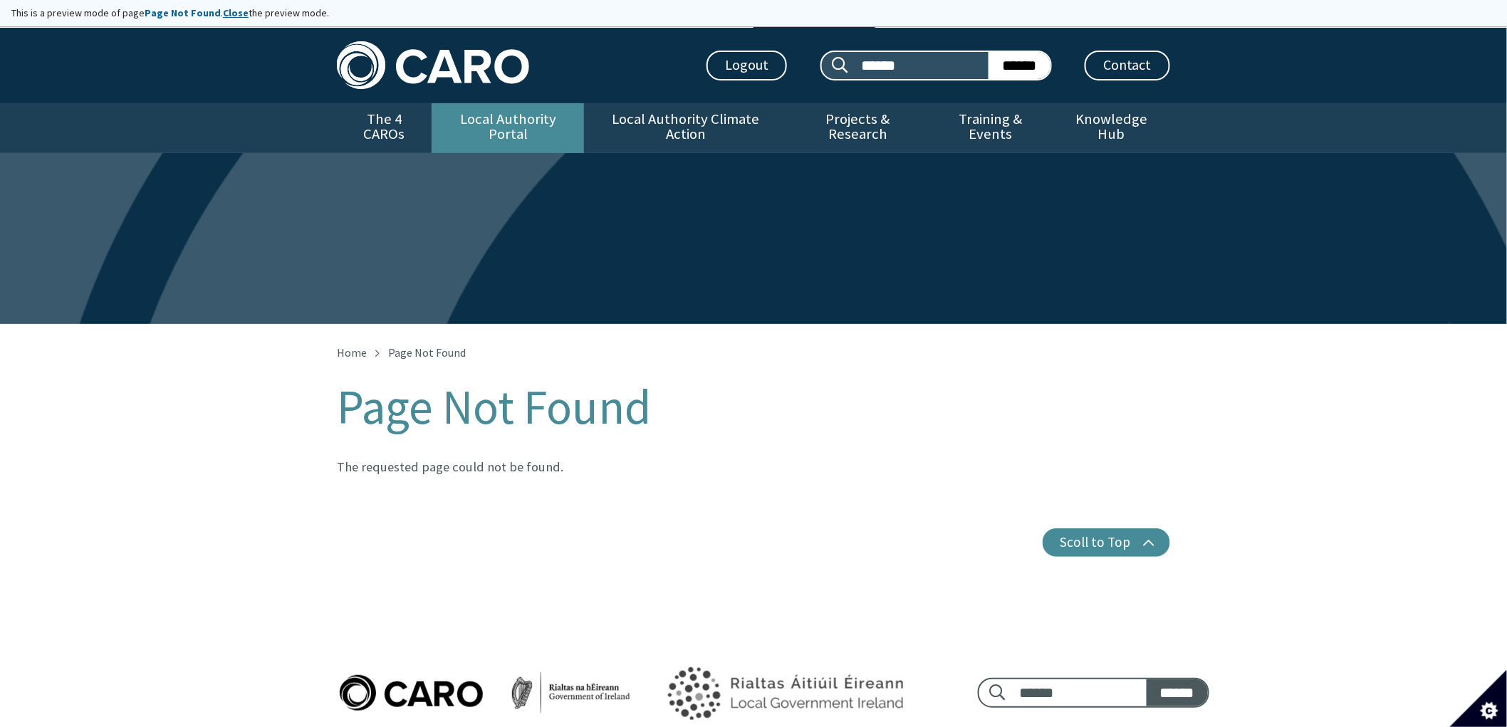
click at [490, 123] on link "Local Authority Portal" at bounding box center [508, 128] width 152 height 50
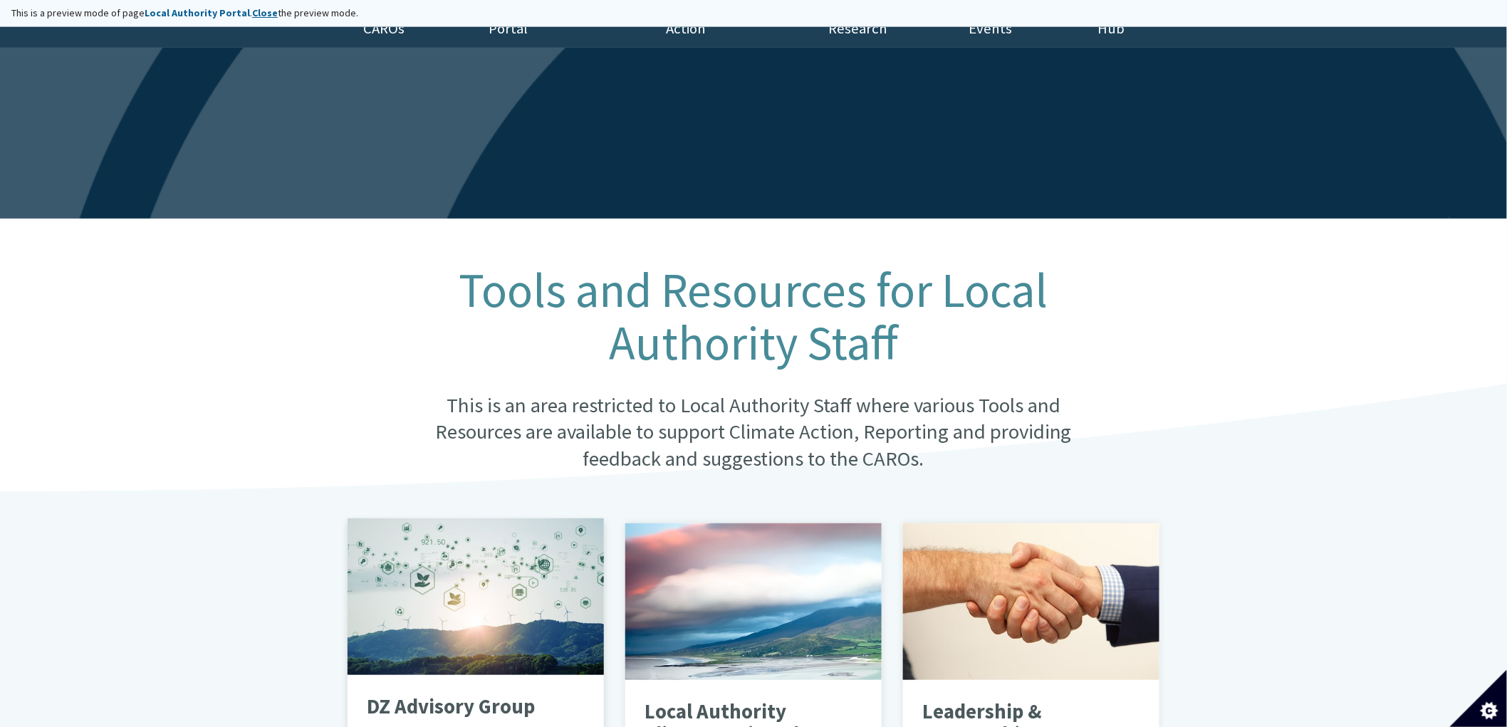
scroll to position [237, 0]
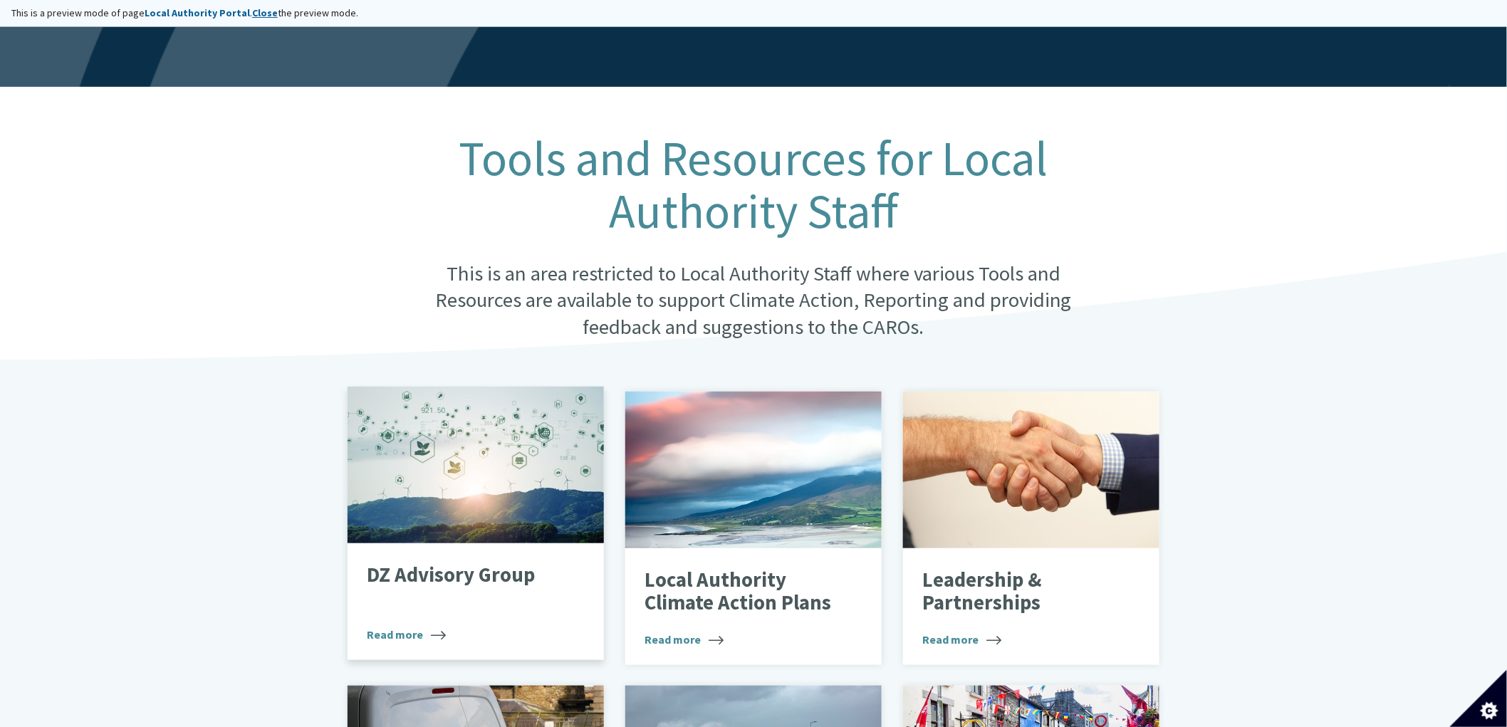
click at [442, 482] on div at bounding box center [476, 465] width 256 height 157
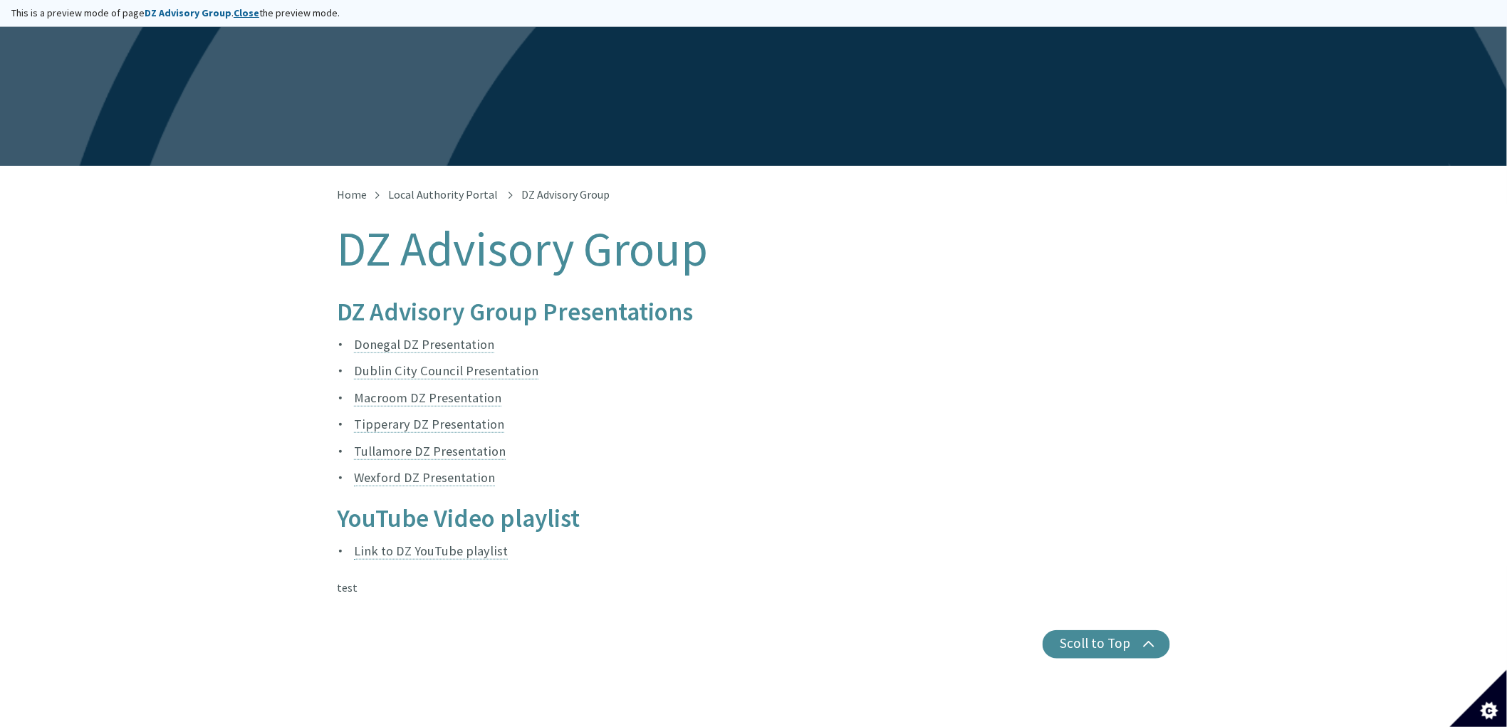
scroll to position [79, 0]
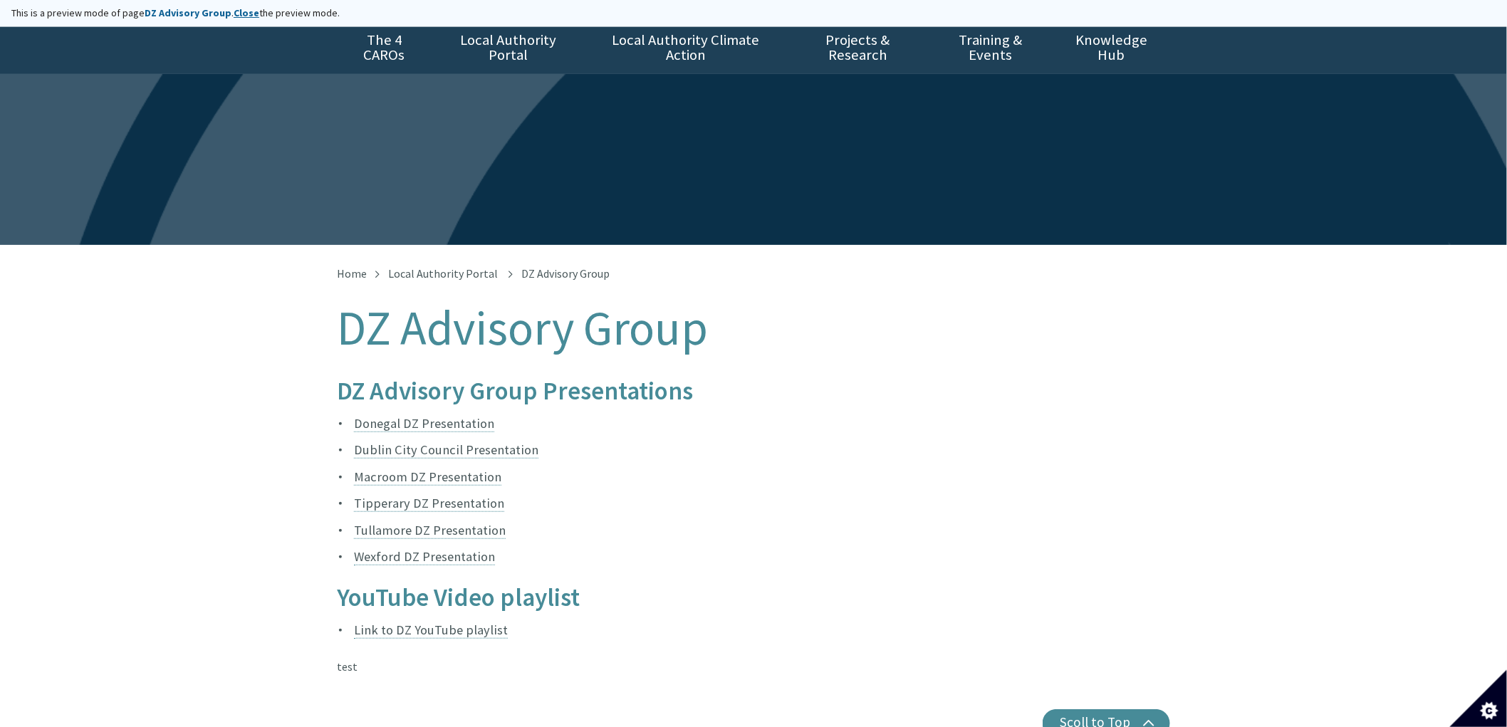
click at [373, 650] on article "DZ Advisory Group Presentations Donegal DZ Presentation Dublin City Council Pre…" at bounding box center [753, 527] width 833 height 298
click at [432, 415] on link "Donegal DZ Presentation" at bounding box center [424, 423] width 140 height 17
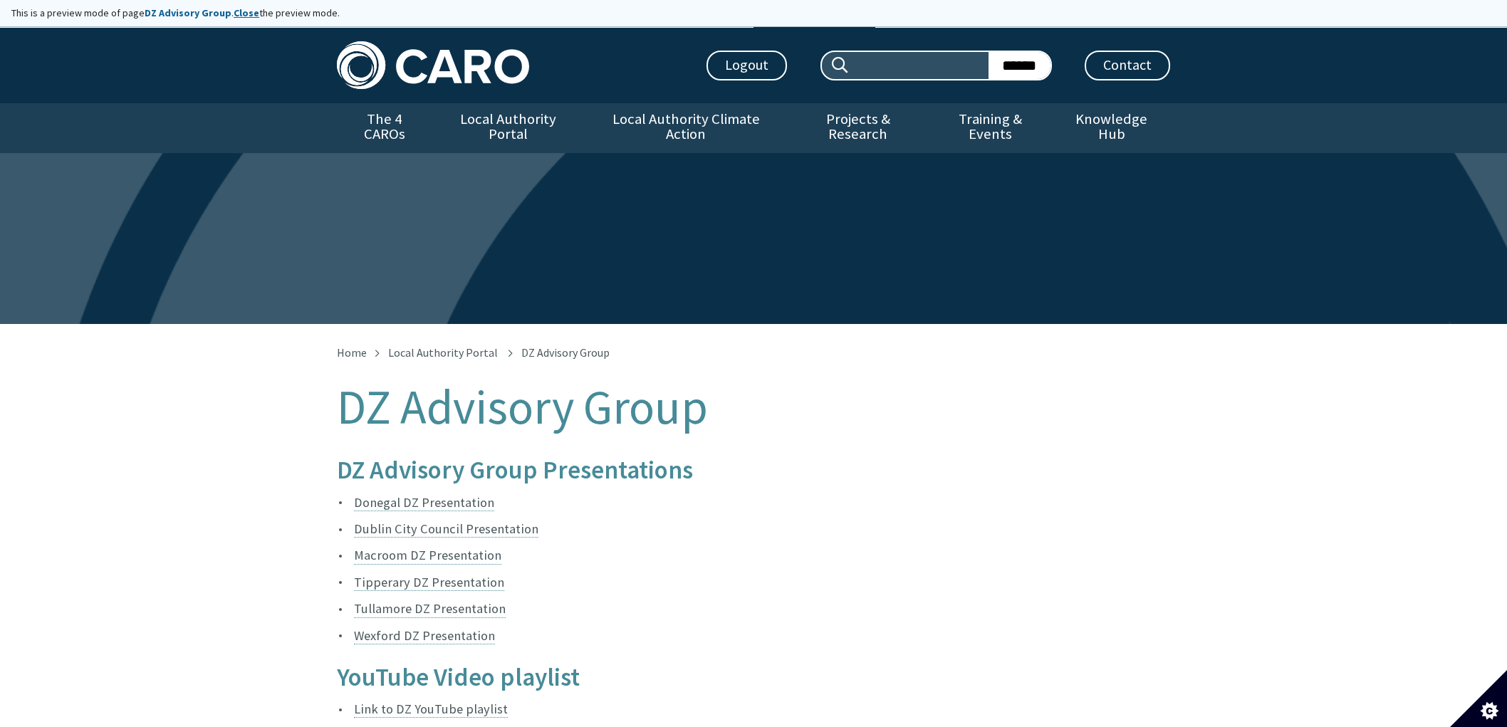
scroll to position [79, 0]
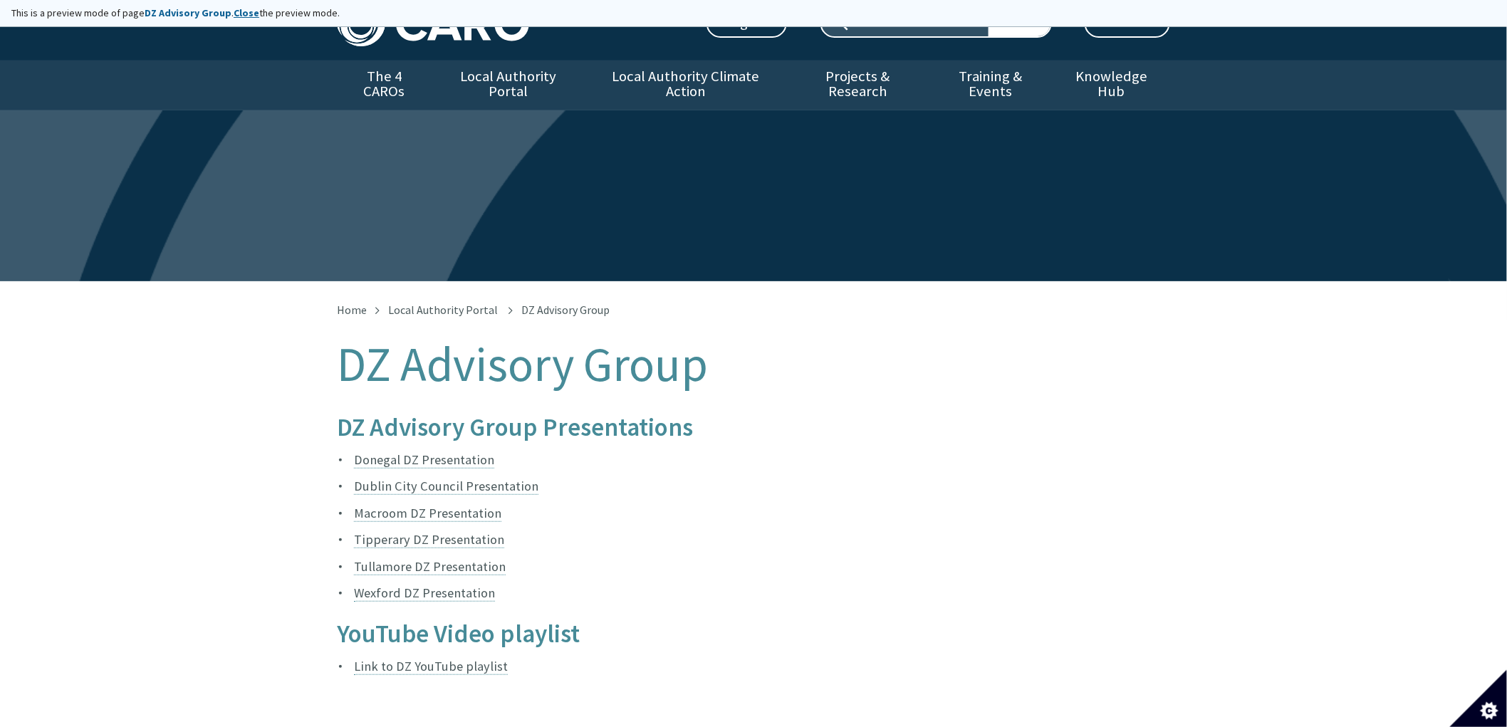
scroll to position [79, 0]
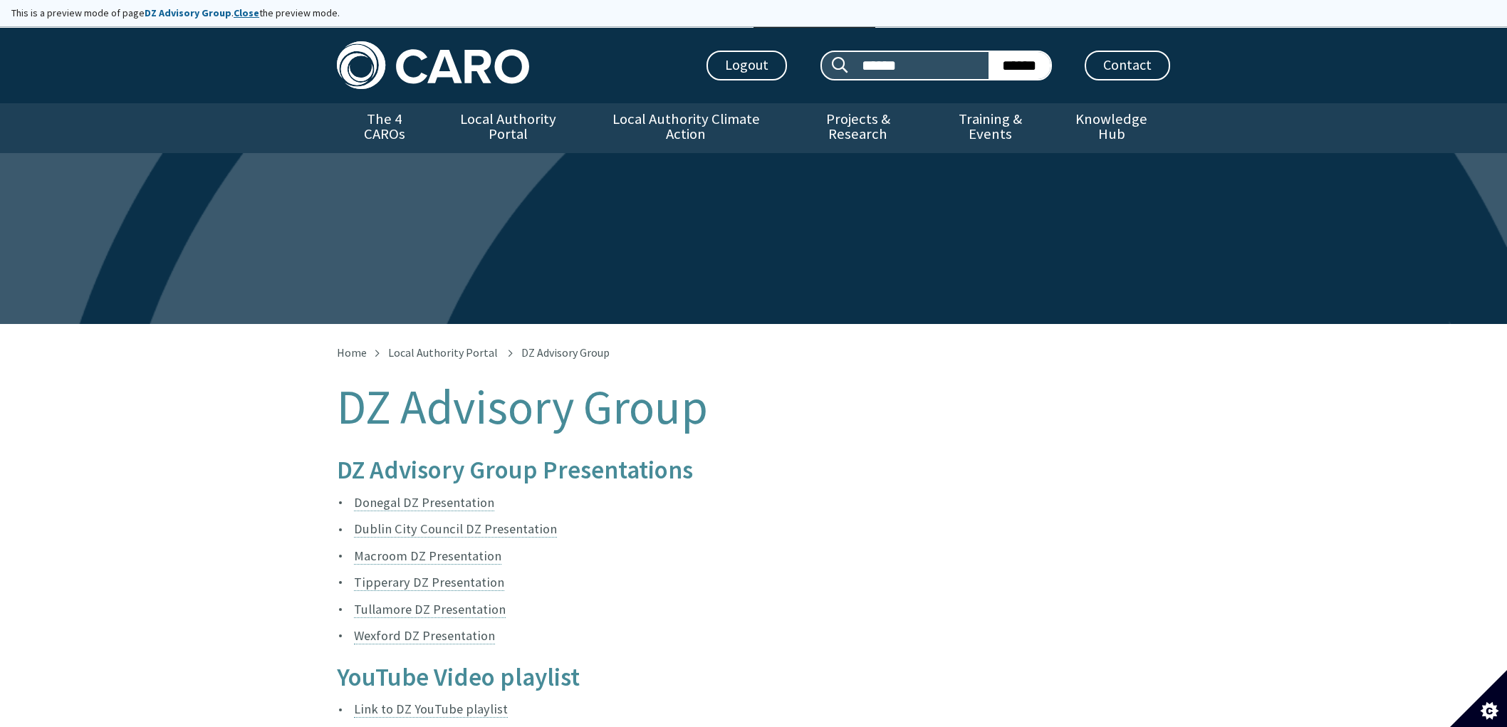
scroll to position [51, 0]
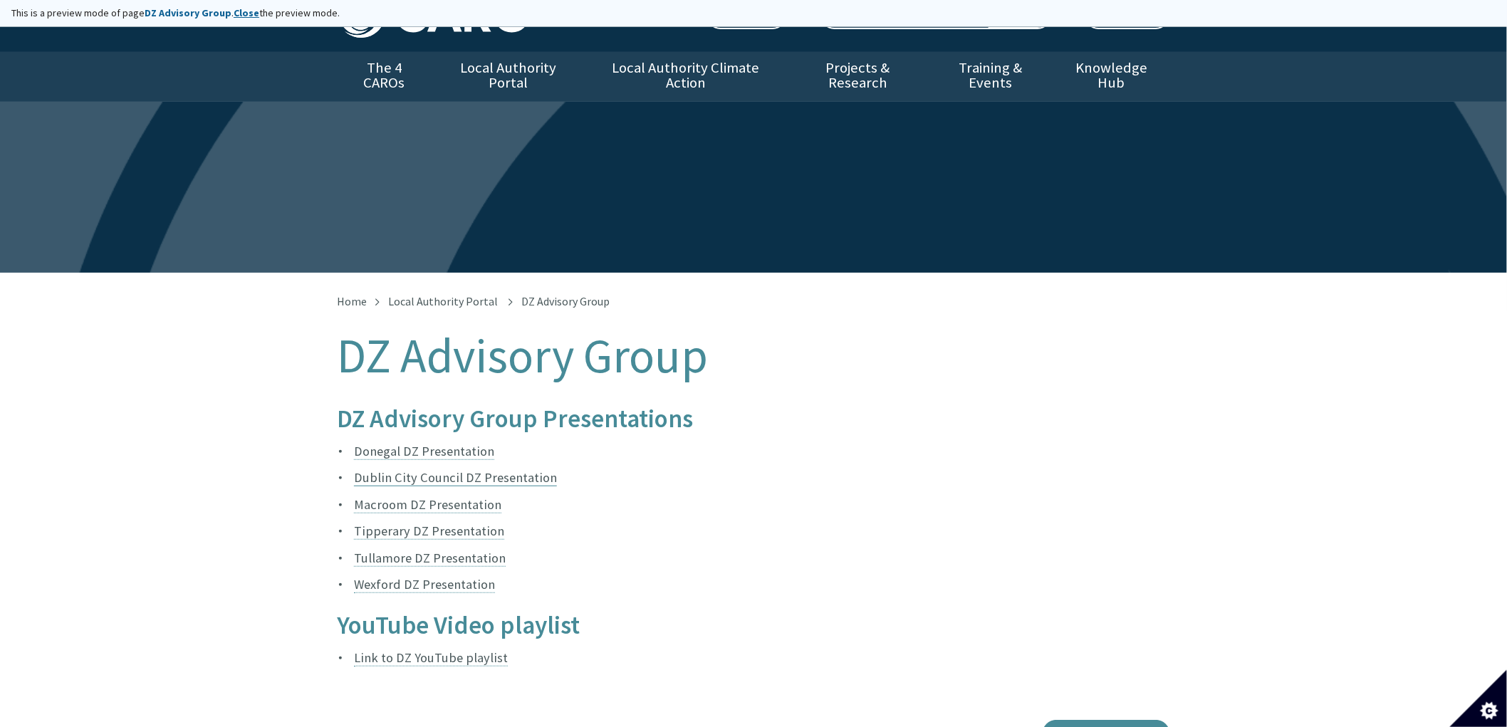
click at [520, 469] on link "Dublin City Council DZ Presentation" at bounding box center [455, 477] width 203 height 17
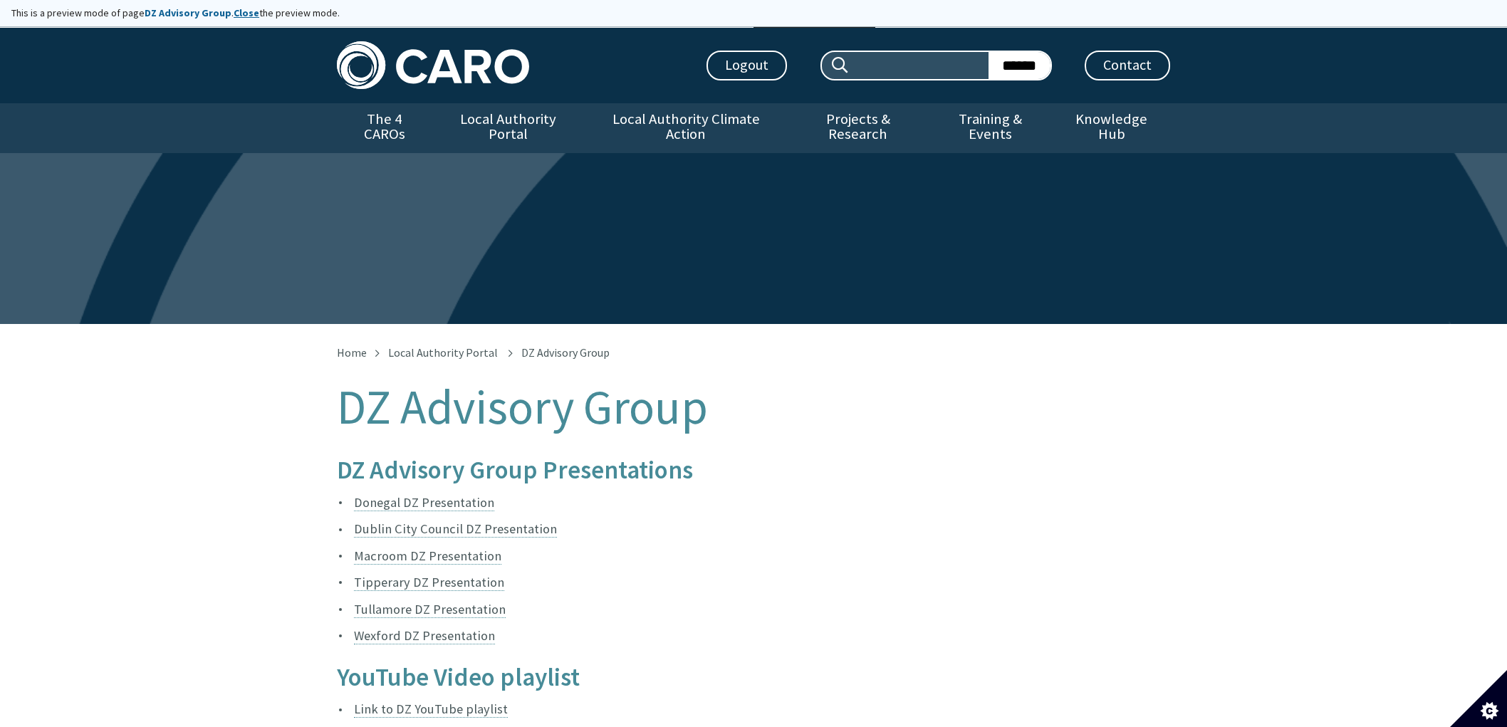
scroll to position [51, 0]
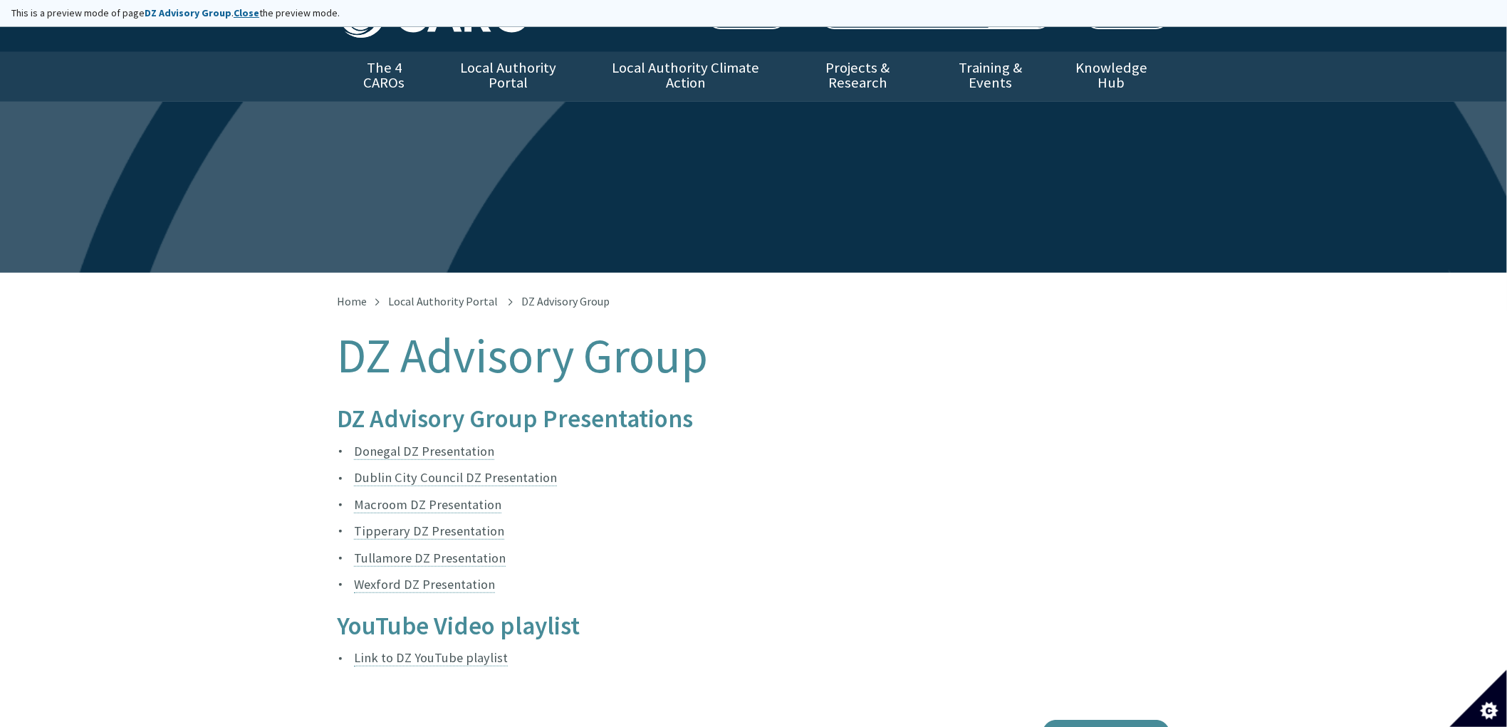
click at [903, 494] on li "Macroom DZ Presentation" at bounding box center [753, 504] width 833 height 21
